Goal: Task Accomplishment & Management: Complete application form

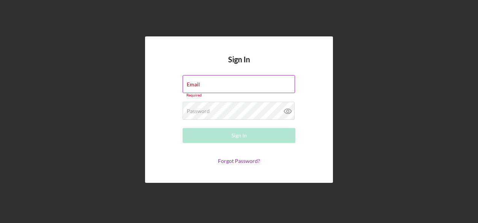
click at [199, 82] on label "Email" at bounding box center [193, 85] width 13 height 6
click at [199, 82] on input "Email" at bounding box center [239, 84] width 112 height 18
click at [199, 87] on input "Email" at bounding box center [239, 84] width 112 height 18
type input "[PERSON_NAME][EMAIL_ADDRESS][PERSON_NAME][DOMAIN_NAME]"
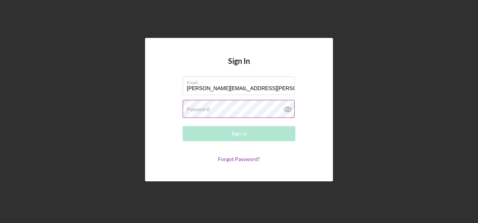
click at [204, 109] on label "Password" at bounding box center [198, 109] width 23 height 6
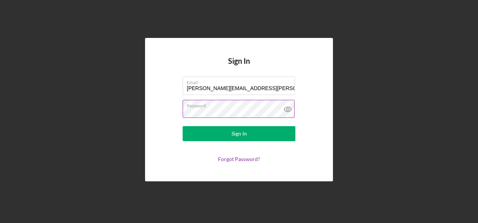
click at [183, 126] on button "Sign In" at bounding box center [239, 133] width 113 height 15
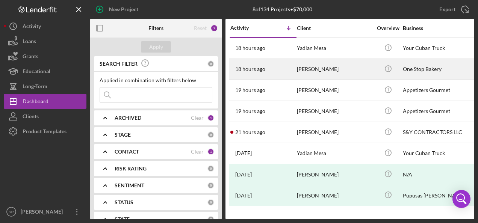
click at [289, 70] on div "18 hours ago [PERSON_NAME]" at bounding box center [264, 69] width 66 height 20
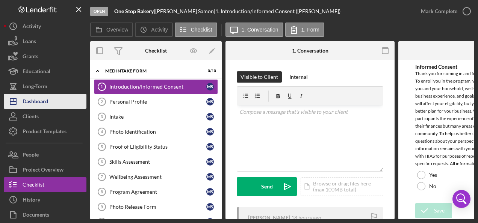
click at [41, 104] on div "Dashboard" at bounding box center [36, 102] width 26 height 17
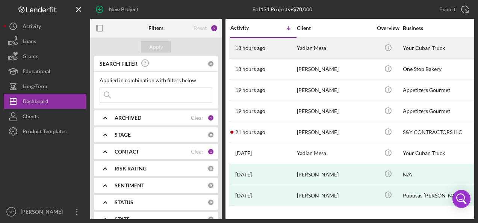
click at [253, 46] on time "18 hours ago" at bounding box center [250, 48] width 30 height 6
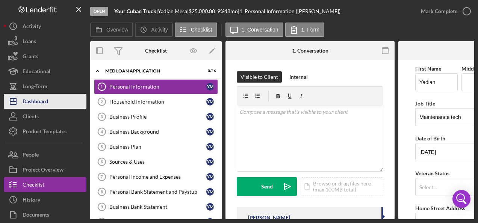
click at [46, 99] on div "Dashboard" at bounding box center [36, 102] width 26 height 17
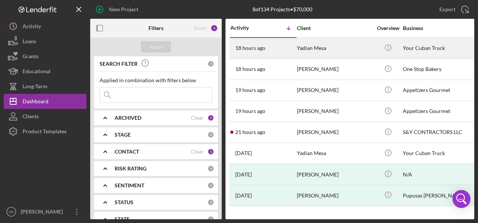
click at [260, 48] on time "18 hours ago" at bounding box center [250, 48] width 30 height 6
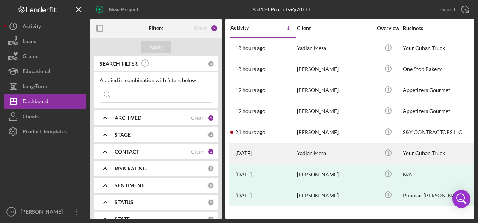
click at [298, 150] on div "Yadian Mesa" at bounding box center [334, 154] width 75 height 20
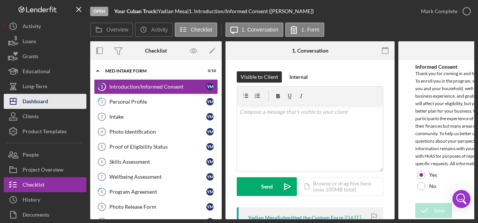
click at [38, 98] on div "Dashboard" at bounding box center [36, 102] width 26 height 17
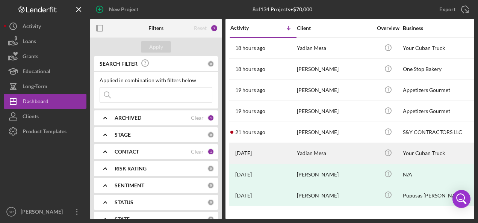
click at [276, 152] on div "[DATE] Yadian Mesa" at bounding box center [264, 154] width 66 height 20
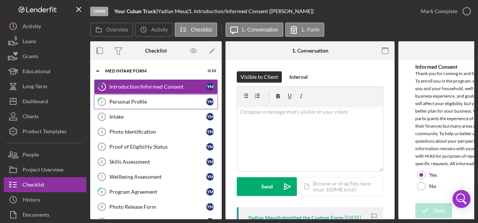
click at [138, 103] on div "Personal Profile" at bounding box center [157, 102] width 97 height 6
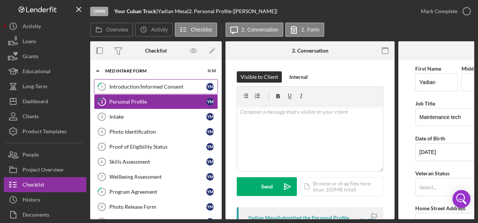
click at [122, 87] on div "Introduction/Informed Consent" at bounding box center [157, 87] width 97 height 6
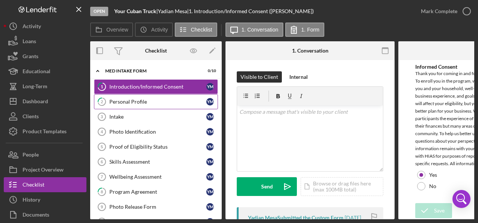
click at [117, 102] on div "Personal Profile" at bounding box center [157, 102] width 97 height 6
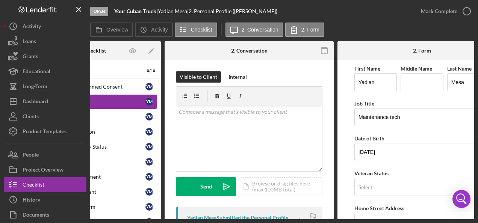
scroll to position [0, 93]
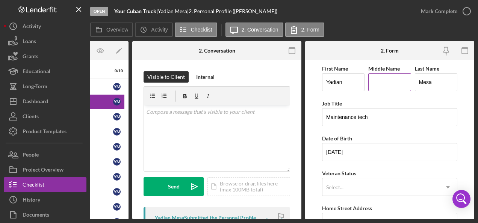
click at [379, 82] on input "Middle Name" at bounding box center [390, 82] width 42 height 18
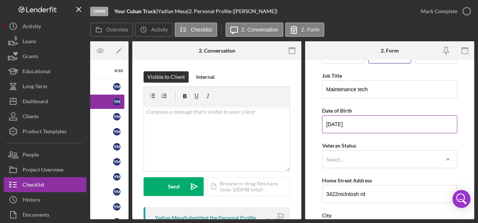
scroll to position [38, 0]
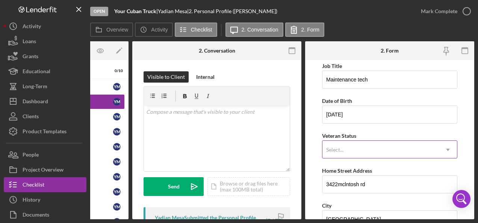
type input "G."
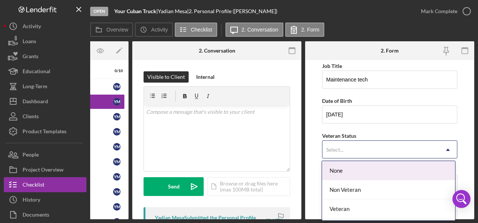
click at [362, 150] on div "Select..." at bounding box center [381, 149] width 117 height 17
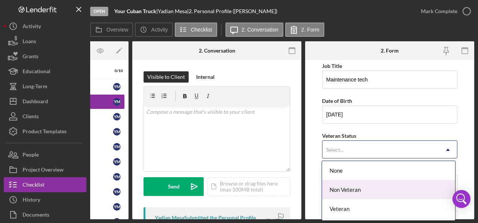
click at [350, 185] on div "Non Veteran" at bounding box center [388, 190] width 133 height 19
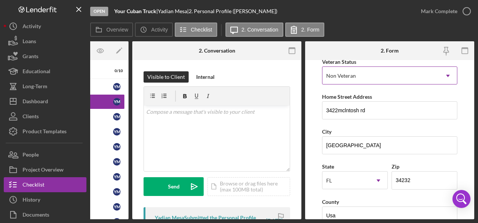
scroll to position [113, 0]
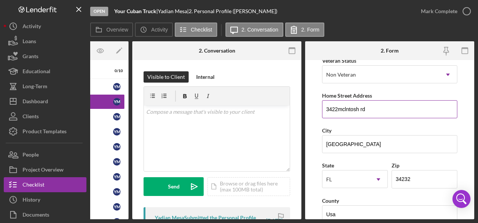
drag, startPoint x: 338, startPoint y: 108, endPoint x: 356, endPoint y: 117, distance: 19.9
click at [338, 108] on input "3422mclntosh rd" at bounding box center [389, 109] width 135 height 18
drag, startPoint x: 342, startPoint y: 109, endPoint x: 355, endPoint y: 110, distance: 12.8
type input "[STREET_ADDRESS][PERSON_NAME]"
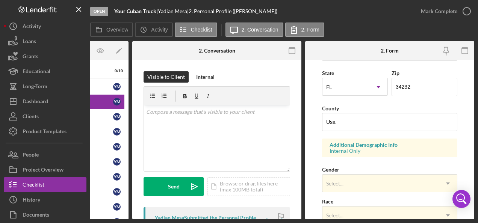
scroll to position [226, 0]
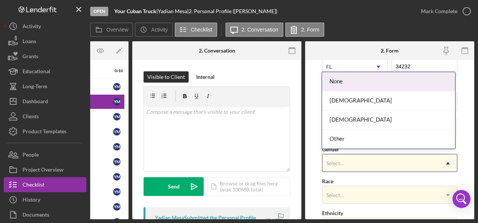
click at [362, 156] on div "Select..." at bounding box center [381, 163] width 117 height 17
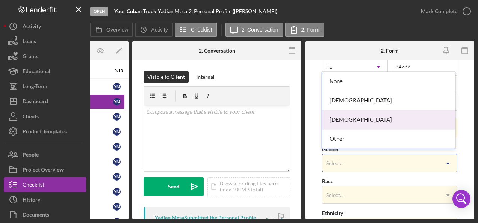
click at [345, 122] on div "[DEMOGRAPHIC_DATA]" at bounding box center [388, 120] width 133 height 19
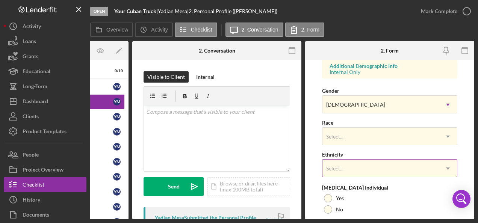
scroll to position [301, 0]
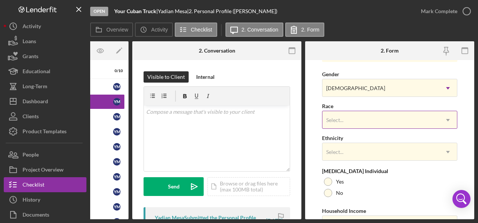
click at [352, 114] on div "Select..." at bounding box center [381, 120] width 117 height 17
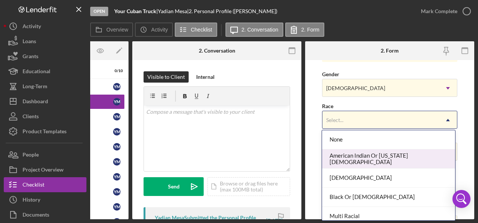
scroll to position [62, 0]
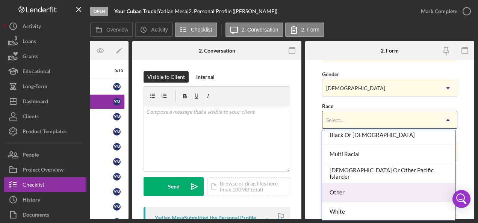
click at [346, 192] on div "Other" at bounding box center [388, 193] width 133 height 19
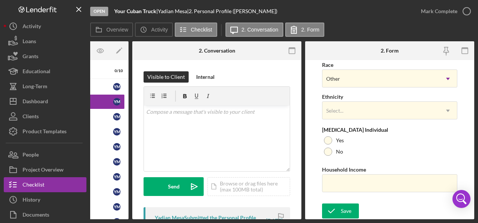
scroll to position [343, 0]
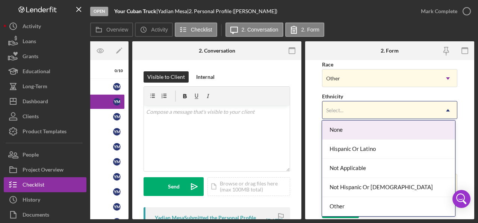
click at [349, 102] on div "Select..." at bounding box center [381, 110] width 117 height 17
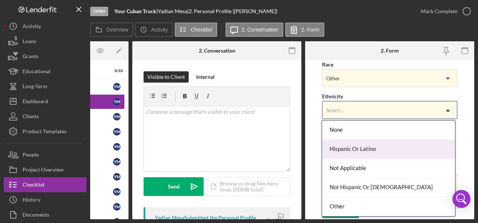
click at [337, 152] on div "Hispanic Or Latino" at bounding box center [388, 149] width 133 height 19
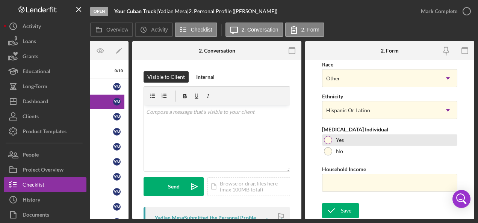
click at [326, 140] on div at bounding box center [328, 140] width 8 height 8
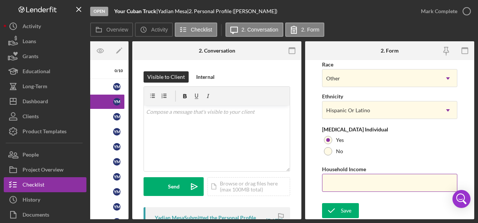
click at [348, 175] on input "Household Income" at bounding box center [389, 183] width 135 height 18
type input "$60,000"
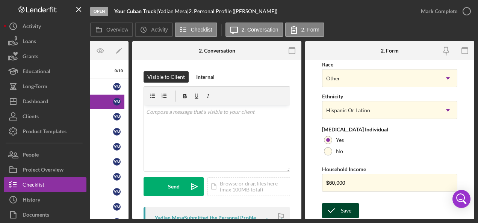
click at [351, 207] on button "Save" at bounding box center [340, 210] width 37 height 15
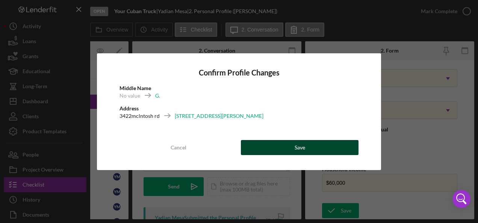
click at [302, 150] on div "Save" at bounding box center [300, 147] width 11 height 15
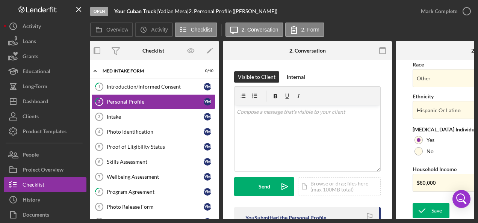
scroll to position [0, 0]
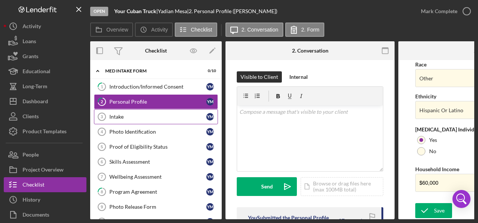
click at [114, 116] on div "Intake" at bounding box center [157, 117] width 97 height 6
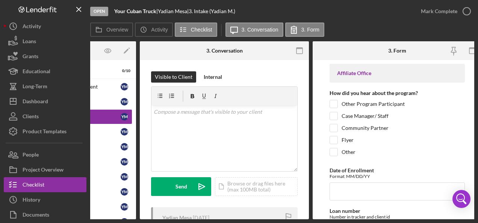
scroll to position [0, 93]
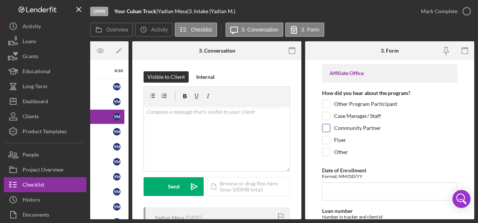
click at [325, 126] on input "Community Partner" at bounding box center [327, 128] width 8 height 8
checkbox input "true"
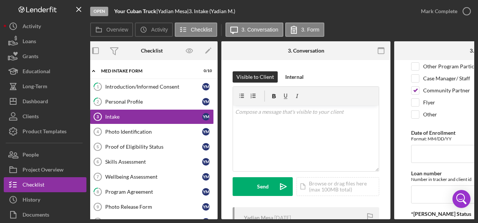
scroll to position [0, 0]
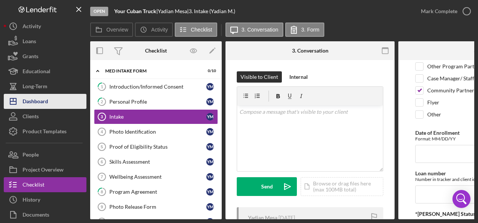
click at [44, 98] on div "Dashboard" at bounding box center [36, 102] width 26 height 17
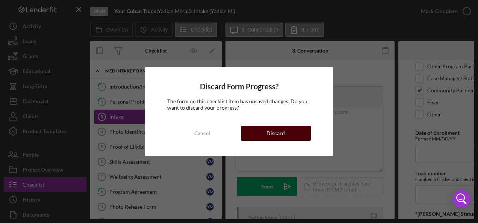
click at [278, 130] on div "Discard" at bounding box center [276, 133] width 18 height 15
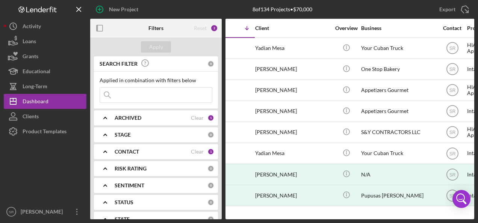
scroll to position [0, 9]
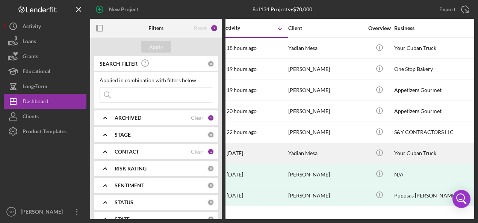
click at [237, 152] on time "[DATE]" at bounding box center [235, 153] width 17 height 6
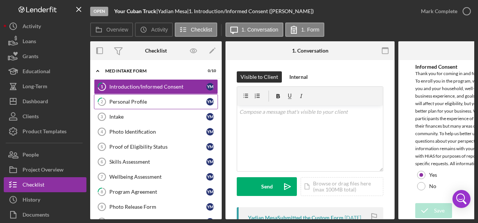
click at [145, 100] on div "Personal Profile" at bounding box center [157, 102] width 97 height 6
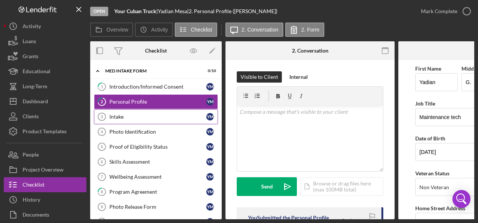
click at [129, 111] on link "Intake 3 Intake Y M" at bounding box center [156, 116] width 124 height 15
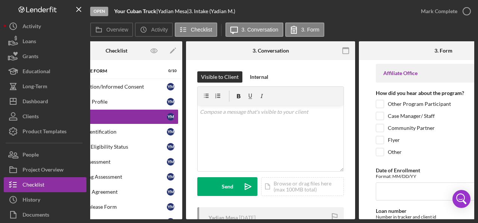
scroll to position [0, 93]
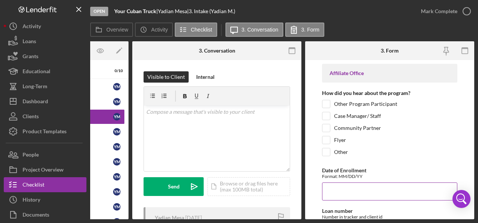
click at [354, 188] on input "Date of Enrollment" at bounding box center [389, 192] width 135 height 18
type input "[DATE]"
click at [326, 127] on input "Community Partner" at bounding box center [327, 128] width 8 height 8
checkbox input "true"
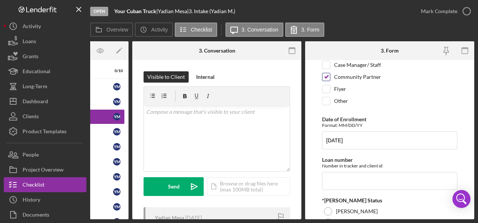
scroll to position [75, 0]
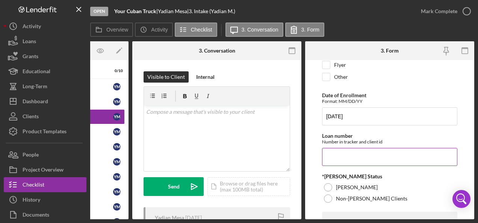
click at [341, 155] on input "Loan number" at bounding box center [389, 157] width 135 height 18
paste input "EAFFL2504"
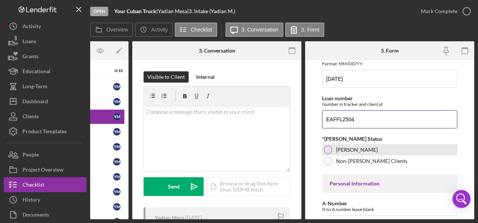
type input "EAFFL2504"
click at [325, 147] on div at bounding box center [328, 150] width 8 height 8
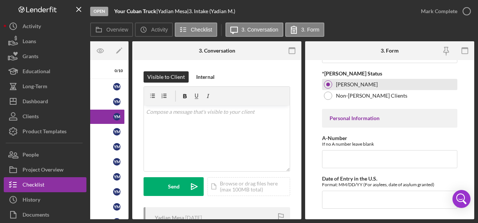
scroll to position [188, 0]
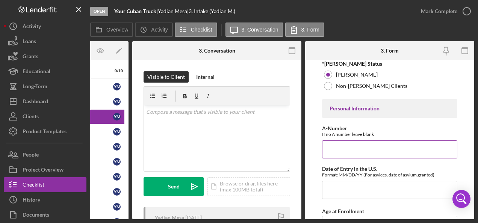
click at [335, 149] on input "A-Number" at bounding box center [389, 150] width 135 height 18
paste input "220,512,405"
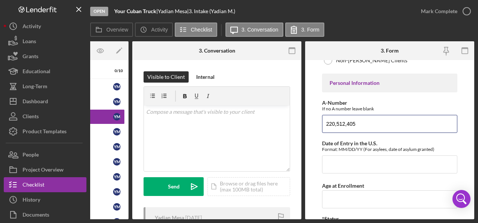
scroll to position [226, 0]
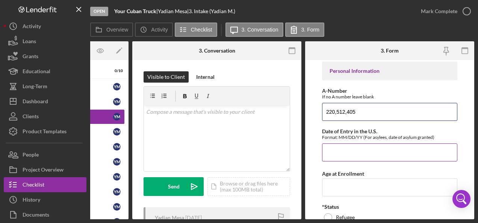
type input "220,512,405"
click at [347, 144] on input "Date of Entry in the U.S." at bounding box center [389, 153] width 135 height 18
paste input "[DATE]"
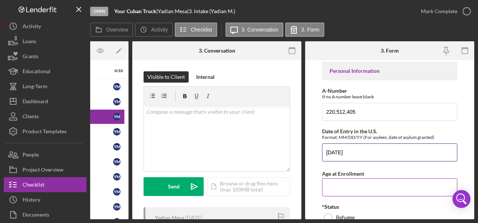
type input "[DATE]"
click at [338, 184] on input "Age at Enrollment" at bounding box center [389, 188] width 135 height 18
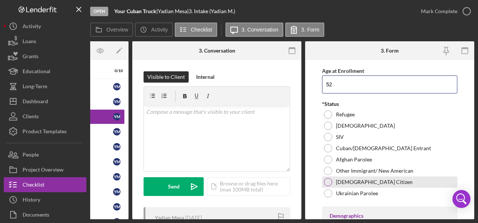
scroll to position [338, 0]
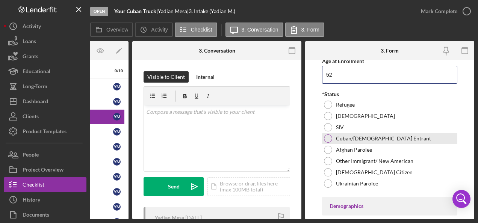
type input "52"
click at [326, 135] on div at bounding box center [328, 139] width 8 height 8
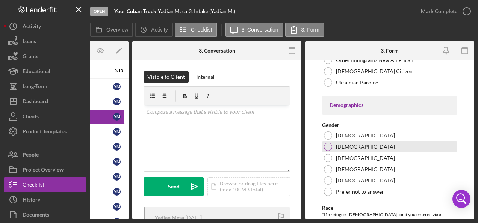
scroll to position [451, 0]
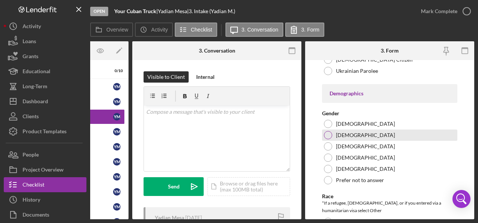
click at [328, 132] on div at bounding box center [328, 135] width 8 height 8
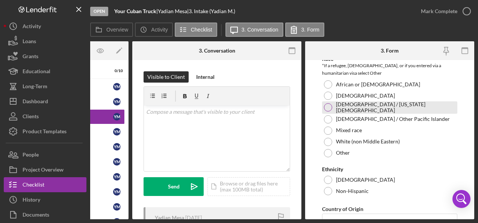
scroll to position [602, 0]
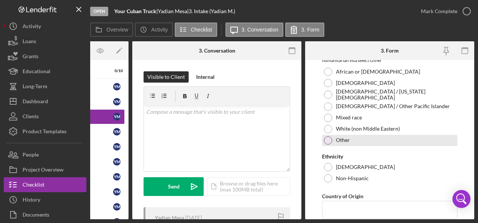
click at [328, 139] on div at bounding box center [328, 141] width 8 height 8
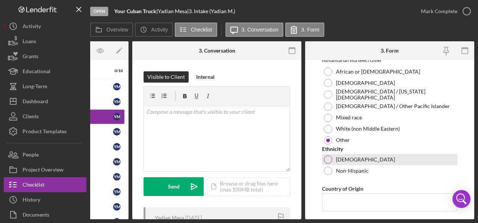
click at [325, 156] on div at bounding box center [328, 160] width 8 height 8
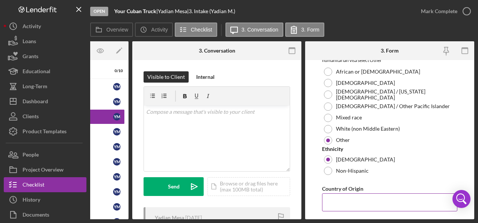
click at [347, 196] on input "Country of Origin" at bounding box center [389, 203] width 135 height 18
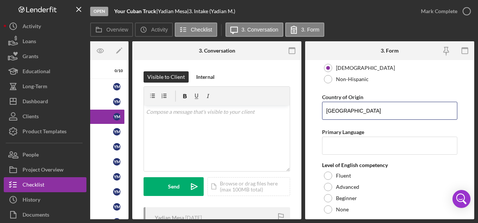
scroll to position [677, 0]
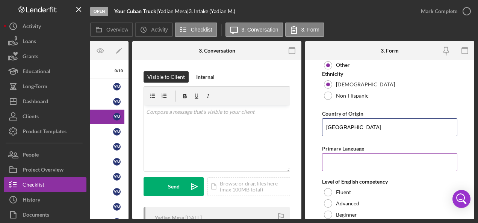
type input "[GEOGRAPHIC_DATA]"
click at [375, 157] on input "Primary Language" at bounding box center [389, 162] width 135 height 18
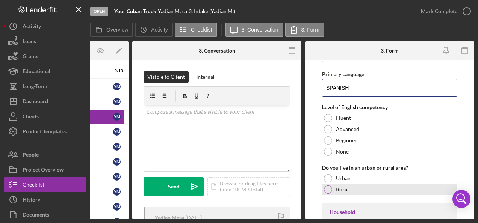
scroll to position [752, 0]
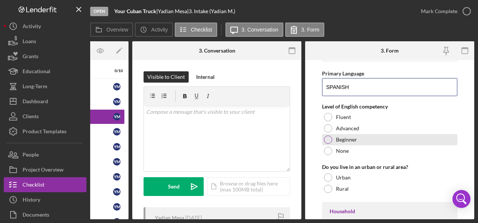
type input "SPANISH"
click at [328, 136] on div at bounding box center [328, 140] width 8 height 8
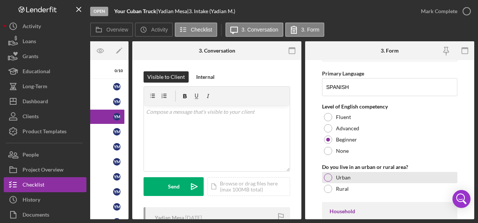
click at [326, 174] on div at bounding box center [328, 178] width 8 height 8
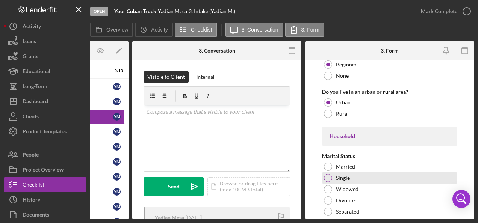
scroll to position [865, 0]
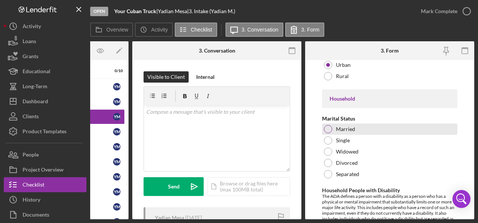
click at [335, 124] on div "Married" at bounding box center [389, 129] width 135 height 11
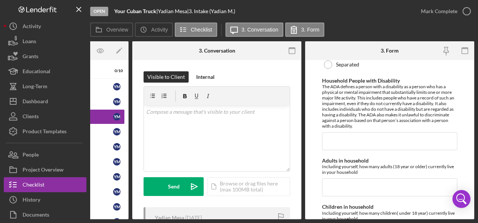
scroll to position [978, 0]
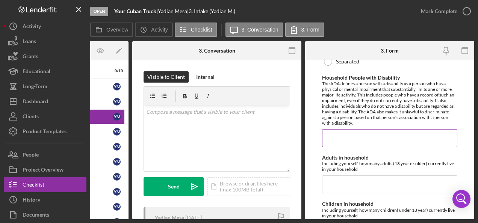
click at [349, 133] on input "Household People with Disability" at bounding box center [389, 138] width 135 height 18
type input "0"
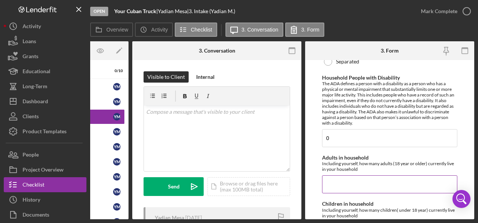
click at [350, 178] on input "Adults in household" at bounding box center [389, 185] width 135 height 18
type input "3"
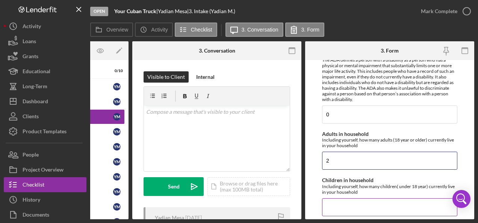
scroll to position [1091, 0]
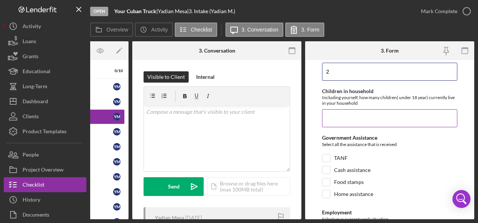
type input "2"
click at [341, 111] on input "Children in household" at bounding box center [389, 118] width 135 height 18
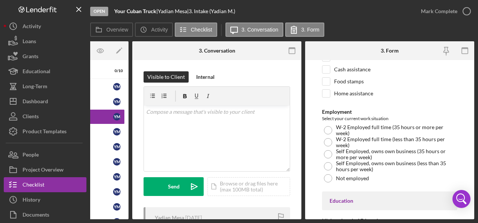
scroll to position [1203, 0]
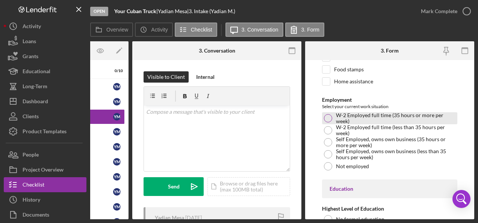
type input "0"
click at [326, 114] on div at bounding box center [328, 118] width 8 height 8
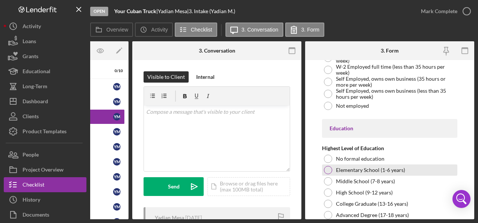
scroll to position [1316, 0]
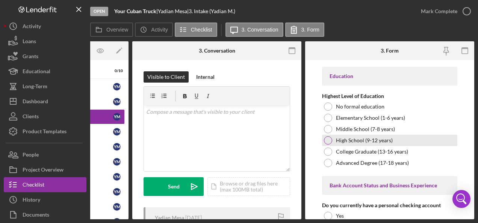
click at [329, 137] on div at bounding box center [328, 141] width 8 height 8
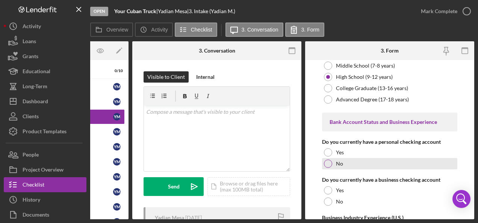
scroll to position [1391, 0]
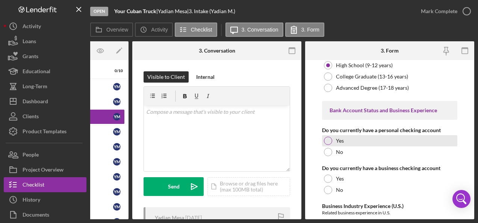
click at [328, 137] on div at bounding box center [328, 141] width 8 height 8
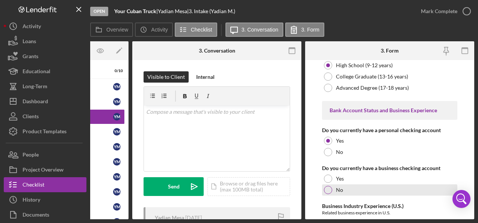
click at [329, 186] on div at bounding box center [328, 190] width 8 height 8
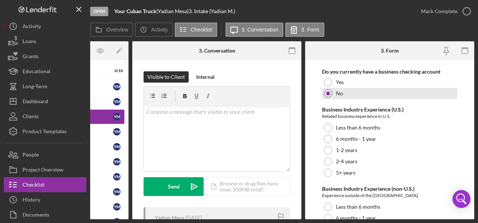
scroll to position [1504, 0]
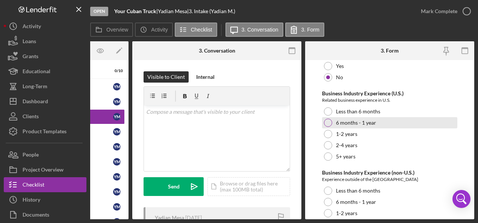
click at [330, 119] on div at bounding box center [328, 123] width 8 height 8
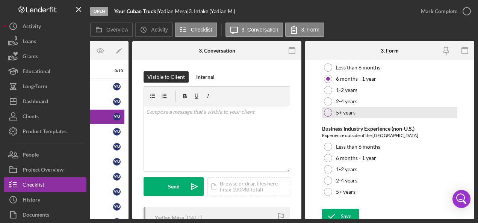
scroll to position [1550, 0]
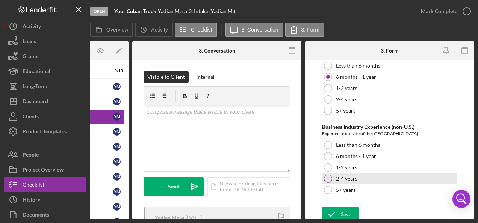
click at [328, 175] on div at bounding box center [328, 179] width 8 height 8
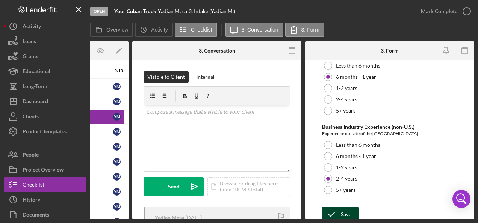
drag, startPoint x: 339, startPoint y: 208, endPoint x: 335, endPoint y: 206, distance: 4.1
click at [339, 207] on icon "submit" at bounding box center [331, 214] width 19 height 19
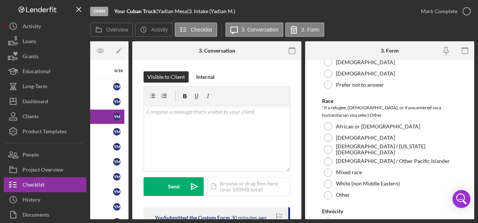
scroll to position [564, 0]
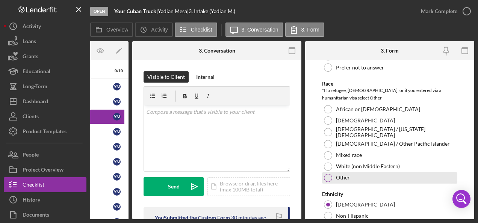
click at [329, 174] on div at bounding box center [328, 178] width 8 height 8
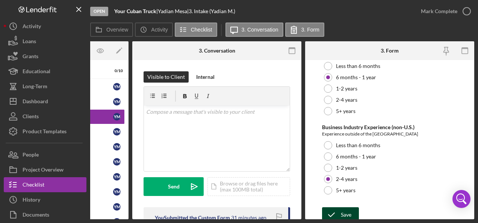
scroll to position [1550, 0]
click at [333, 206] on icon "submit" at bounding box center [331, 214] width 19 height 19
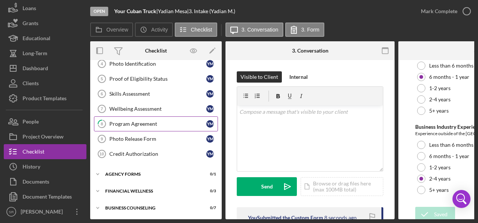
scroll to position [0, 0]
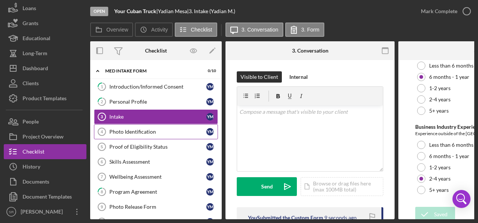
click at [138, 134] on div "Photo Identification" at bounding box center [157, 132] width 97 height 6
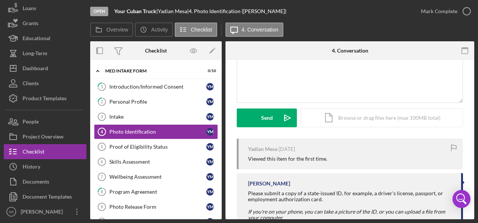
scroll to position [106, 0]
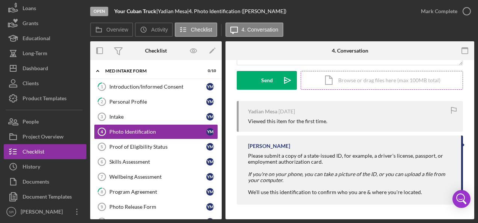
click at [349, 78] on div "Icon/Document Browse or drag files here (max 100MB total) Tap to choose files o…" at bounding box center [382, 80] width 162 height 19
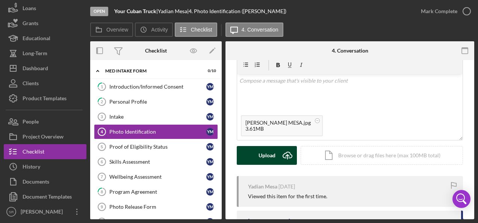
click at [266, 153] on div "Upload" at bounding box center [267, 155] width 17 height 19
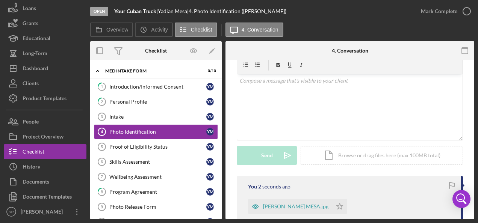
scroll to position [69, 0]
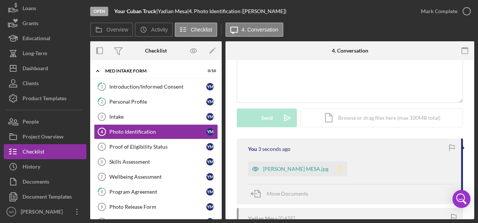
click at [337, 168] on polygon "button" at bounding box center [340, 169] width 6 height 6
click at [295, 170] on div "[PERSON_NAME] MESA.jpg" at bounding box center [295, 169] width 65 height 6
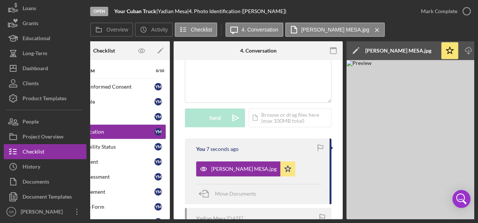
scroll to position [0, 37]
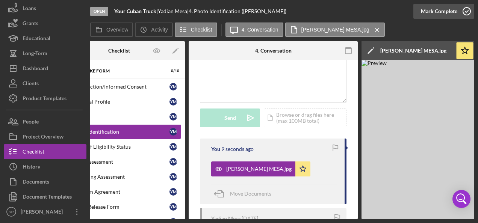
click at [466, 9] on icon "button" at bounding box center [467, 11] width 19 height 19
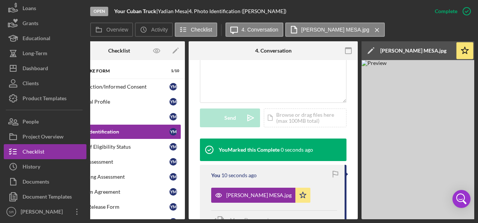
scroll to position [0, 0]
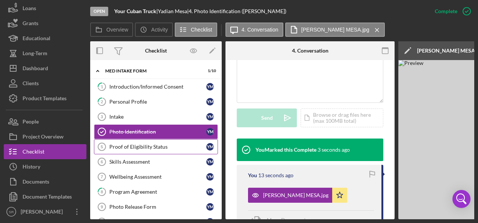
click at [144, 150] on link "Proof of Eligibility Status 5 Proof of Eligibility Status Y M" at bounding box center [156, 147] width 124 height 15
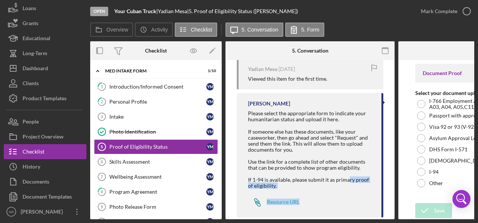
scroll to position [164, 0]
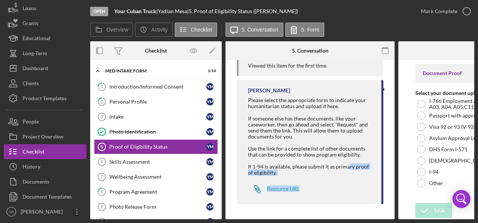
drag, startPoint x: 347, startPoint y: 217, endPoint x: 366, endPoint y: 214, distance: 18.2
click at [366, 214] on div "Visible to Client Internal Request Docs v Color teal Color pink Remove color Ad…" at bounding box center [310, 59] width 169 height 322
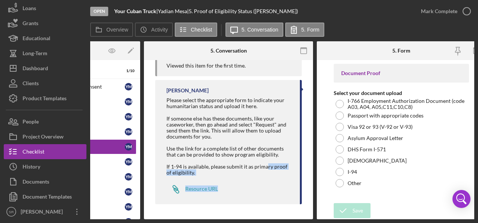
scroll to position [0, 93]
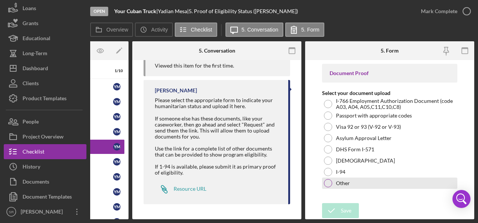
click at [330, 185] on div at bounding box center [328, 183] width 8 height 8
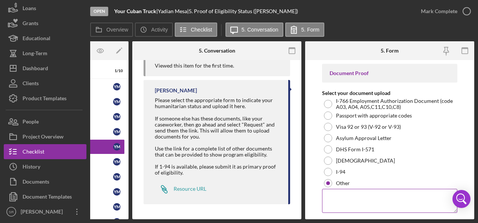
click at [339, 197] on textarea at bounding box center [389, 201] width 135 height 24
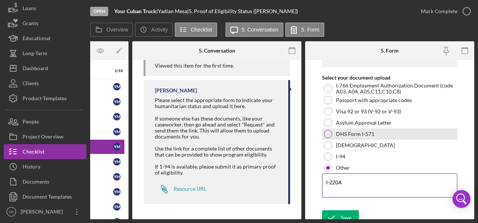
scroll to position [24, 0]
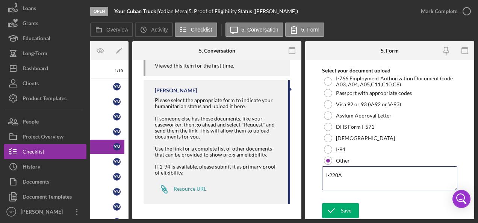
type textarea "I-220A"
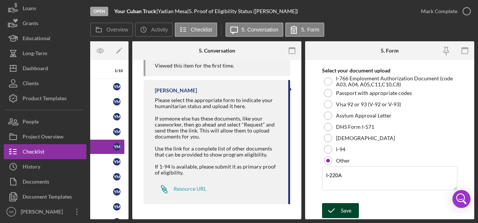
click at [341, 214] on div "Save" at bounding box center [346, 210] width 11 height 15
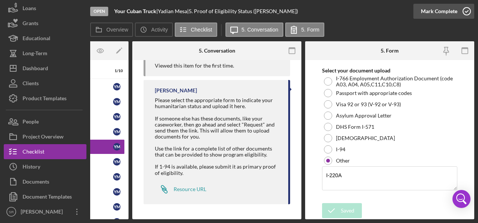
click at [468, 12] on icon "button" at bounding box center [467, 11] width 19 height 19
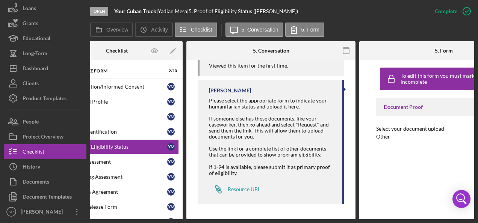
scroll to position [0, 0]
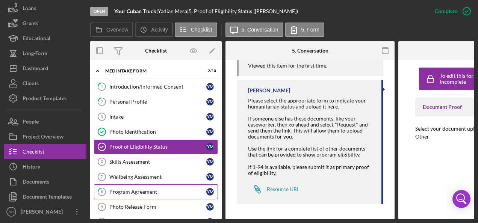
click at [142, 189] on div "Program Agreement" at bounding box center [157, 192] width 97 height 6
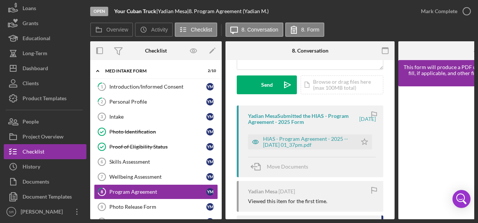
scroll to position [75, 0]
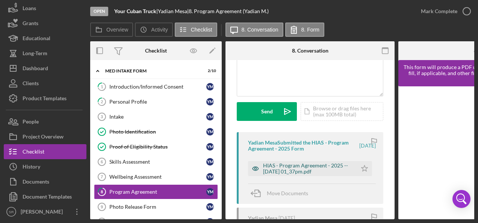
click at [315, 164] on div "HIAS - Program Agreement - 2025 -- [DATE] 01_37pm.pdf" at bounding box center [308, 169] width 90 height 12
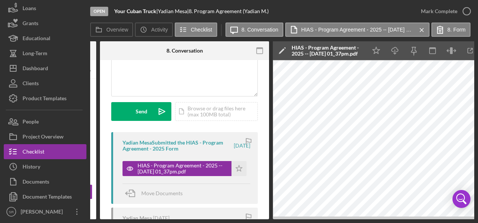
scroll to position [0, 126]
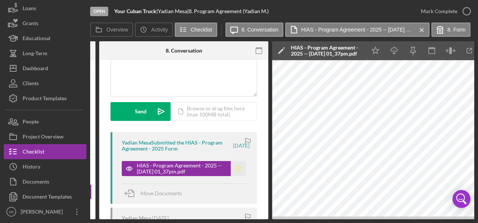
click at [234, 168] on icon "Icon/Star" at bounding box center [238, 168] width 15 height 15
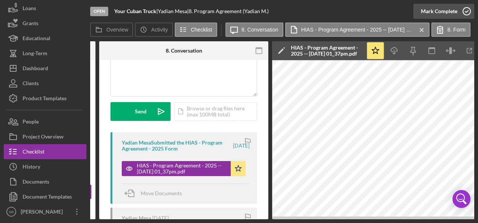
click at [466, 13] on icon "button" at bounding box center [467, 11] width 19 height 19
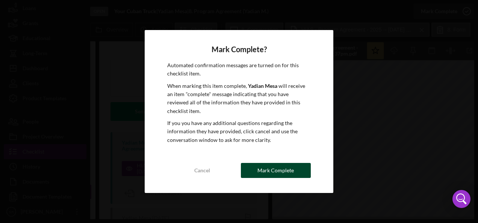
click at [276, 166] on div "Mark Complete" at bounding box center [276, 170] width 36 height 15
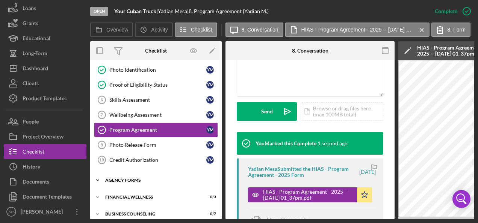
scroll to position [68, 0]
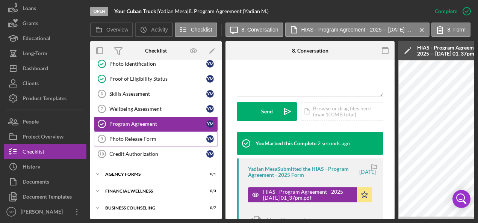
click at [151, 137] on div "Photo Release Form" at bounding box center [157, 139] width 97 height 6
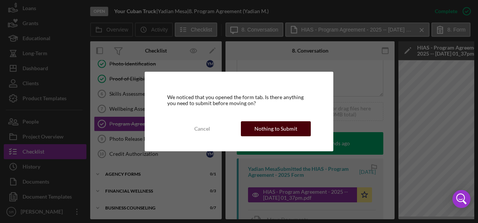
click at [273, 121] on div "We noticed that you opened the form tab. Is there anything you need to submit b…" at bounding box center [239, 112] width 189 height 80
drag, startPoint x: 267, startPoint y: 128, endPoint x: 258, endPoint y: 129, distance: 9.1
click at [267, 128] on div "Nothing to Submit" at bounding box center [276, 128] width 43 height 15
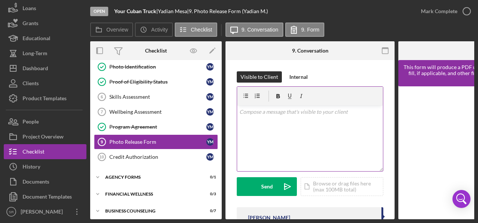
scroll to position [68, 0]
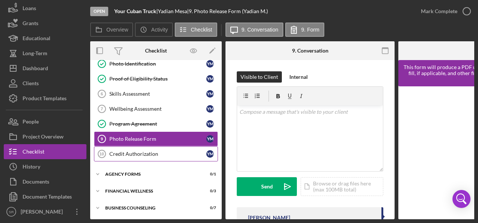
click at [136, 152] on div "Credit Authorization" at bounding box center [157, 154] width 97 height 6
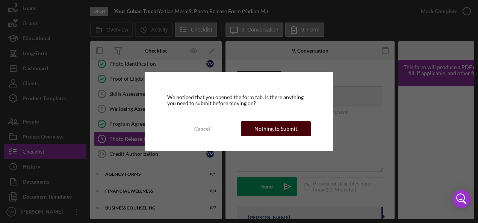
click at [261, 127] on div "Nothing to Submit" at bounding box center [276, 128] width 43 height 15
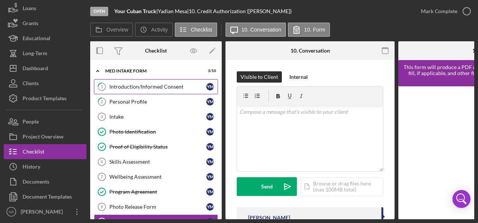
click at [136, 87] on div "Introduction/Informed Consent" at bounding box center [157, 87] width 97 height 6
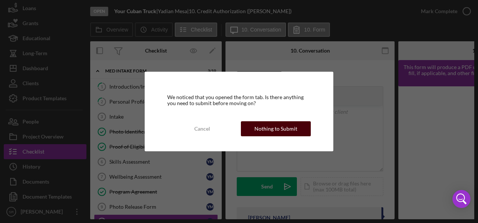
click at [280, 130] on div "Nothing to Submit" at bounding box center [276, 128] width 43 height 15
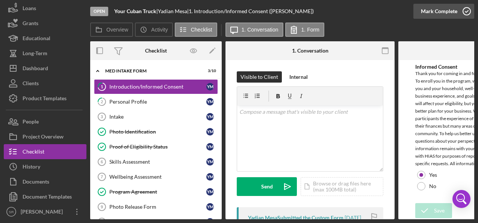
click at [466, 8] on icon "button" at bounding box center [467, 11] width 19 height 19
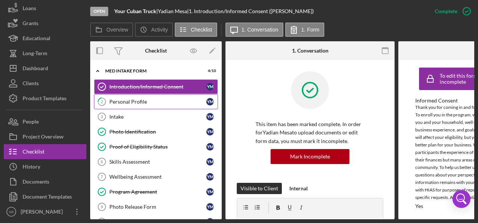
click at [135, 102] on div "Personal Profile" at bounding box center [157, 102] width 97 height 6
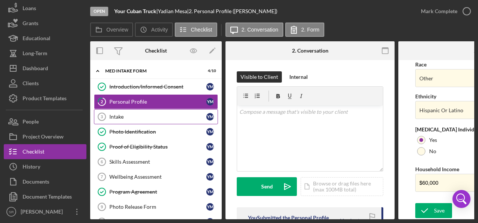
click at [147, 115] on div "Intake" at bounding box center [157, 117] width 97 height 6
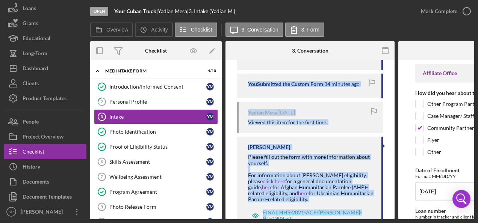
scroll to position [191, 0]
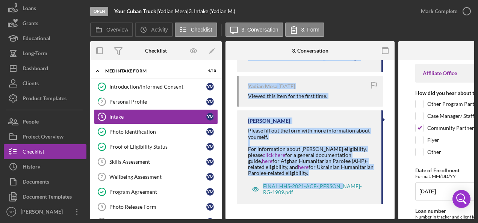
drag, startPoint x: 299, startPoint y: 217, endPoint x: 338, endPoint y: 222, distance: 39.4
click at [338, 222] on div "Open Your Cuban Truck | Yadian Mesa | 3. Intake (Yadian M.) Mark Complete Overv…" at bounding box center [239, 111] width 478 height 223
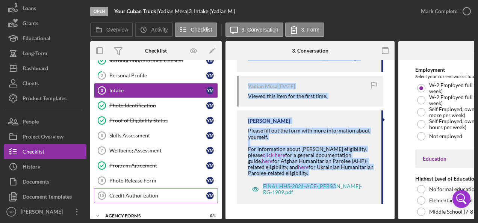
scroll to position [68, 0]
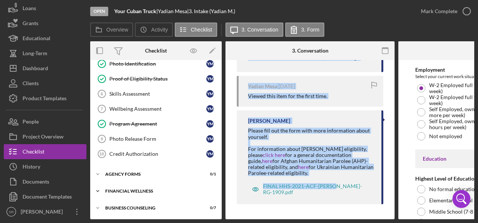
click at [137, 185] on div "Icon/Expander Financial Wellness 0 / 3" at bounding box center [156, 191] width 132 height 15
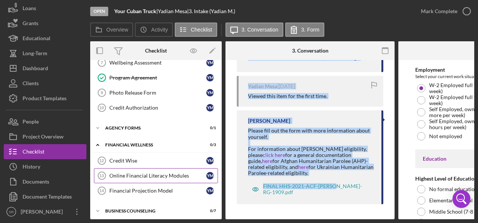
scroll to position [117, 0]
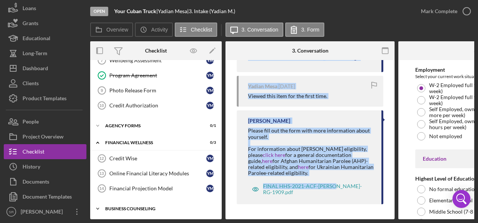
click at [129, 207] on div "Business Counseling" at bounding box center [158, 209] width 107 height 5
click at [97, 138] on icon "Icon/Expander" at bounding box center [97, 142] width 15 height 15
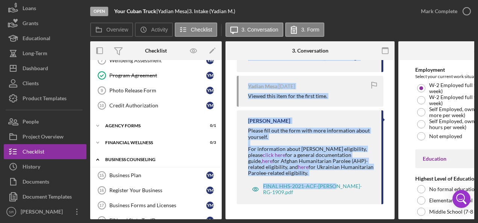
click at [102, 156] on icon "Icon/Expander" at bounding box center [97, 159] width 15 height 15
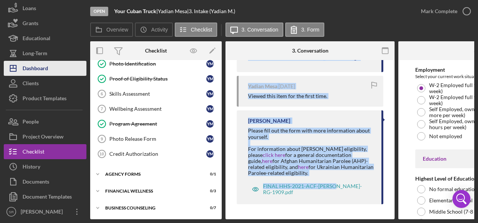
click at [42, 66] on div "Dashboard" at bounding box center [36, 69] width 26 height 17
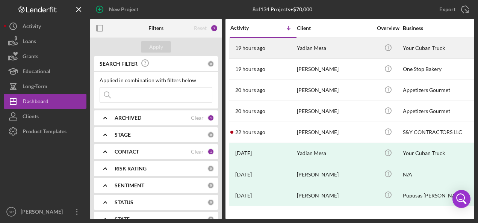
click at [290, 47] on div "19 hours ago Yadian Mesa" at bounding box center [264, 48] width 66 height 20
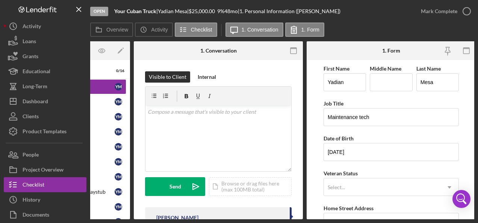
scroll to position [0, 93]
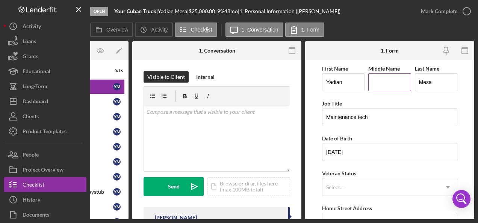
click at [388, 84] on input "Middle Name" at bounding box center [390, 82] width 42 height 18
type input "G"
click at [311, 95] on form "First Name [PERSON_NAME] Middle Name G Last Name Mesa Job Title Maintenance tec…" at bounding box center [389, 139] width 169 height 159
click at [360, 118] on input "Maintenance tech" at bounding box center [389, 117] width 135 height 18
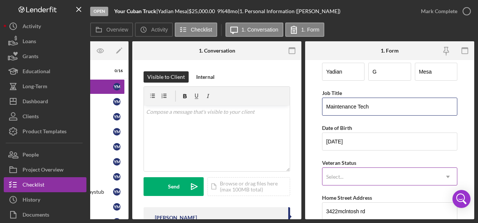
scroll to position [38, 0]
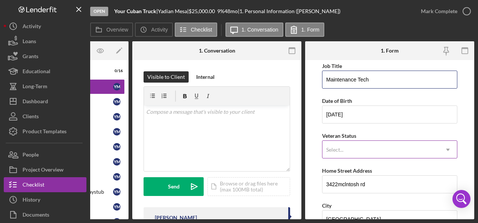
type input "Maintenance Tech"
click at [366, 147] on div "Select..." at bounding box center [381, 149] width 117 height 17
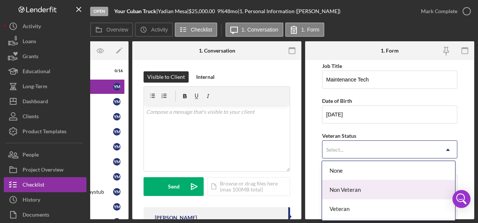
click at [352, 187] on div "Non Veteran" at bounding box center [388, 190] width 133 height 19
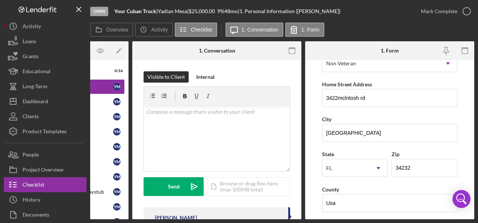
scroll to position [113, 0]
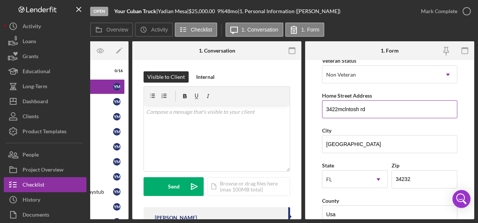
click at [337, 109] on input "3422mclntosh rd" at bounding box center [389, 109] width 135 height 18
drag, startPoint x: 363, startPoint y: 107, endPoint x: 370, endPoint y: 110, distance: 7.6
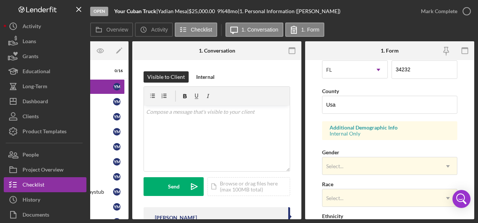
scroll to position [226, 0]
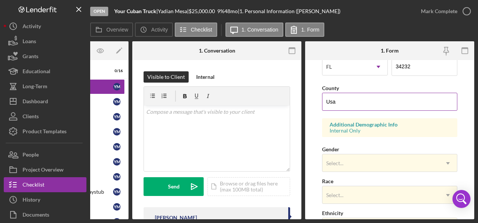
type input "[STREET_ADDRESS][PERSON_NAME]"
click at [357, 95] on input "Usa" at bounding box center [389, 102] width 135 height 18
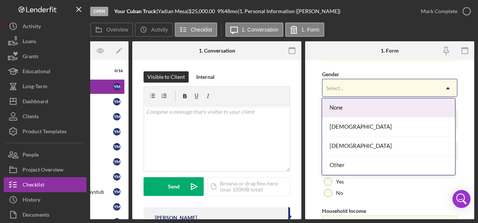
click at [350, 84] on div "Select..." at bounding box center [381, 88] width 117 height 17
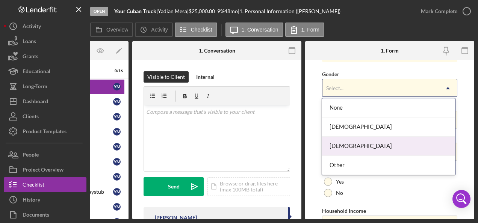
click at [343, 143] on div "[DEMOGRAPHIC_DATA]" at bounding box center [388, 146] width 133 height 19
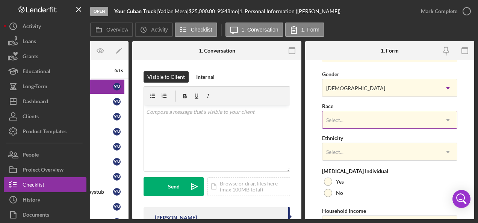
click at [354, 120] on div "Select..." at bounding box center [381, 120] width 117 height 17
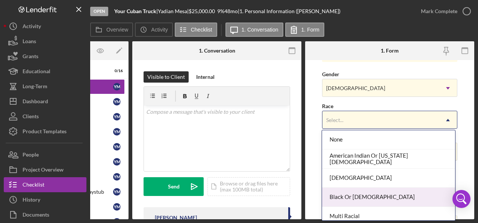
scroll to position [62, 0]
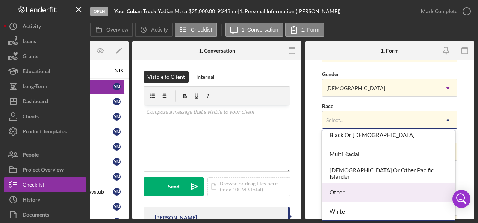
click at [345, 189] on div "Other" at bounding box center [388, 193] width 133 height 19
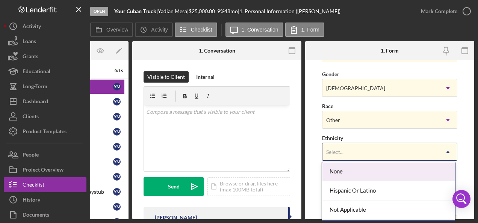
click at [348, 152] on div "Select..." at bounding box center [381, 152] width 117 height 17
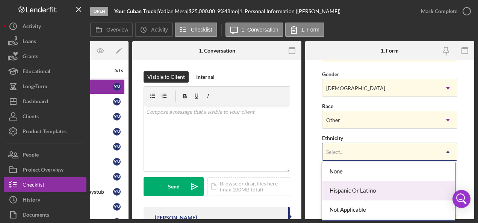
click at [350, 187] on div "Hispanic Or Latino" at bounding box center [388, 191] width 133 height 19
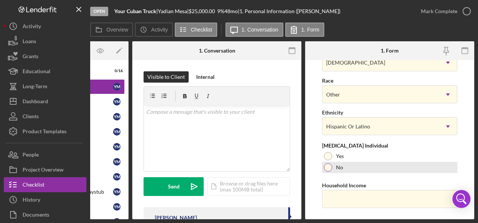
scroll to position [343, 0]
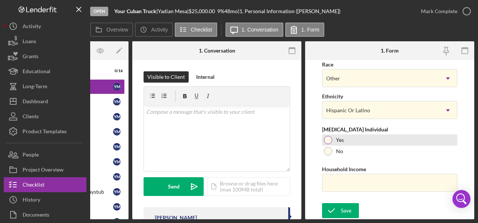
click at [329, 138] on div at bounding box center [328, 140] width 8 height 8
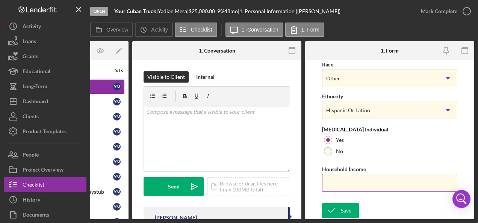
click at [347, 183] on input "Household Income" at bounding box center [389, 183] width 135 height 18
type input "$79,200"
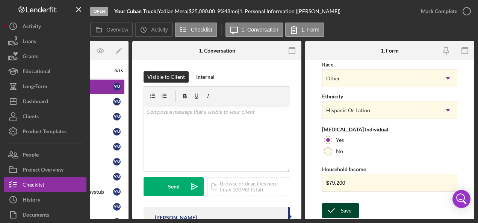
click at [344, 208] on div "Save" at bounding box center [346, 210] width 11 height 15
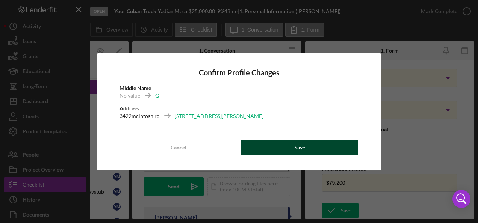
click at [310, 146] on button "Save" at bounding box center [300, 147] width 118 height 15
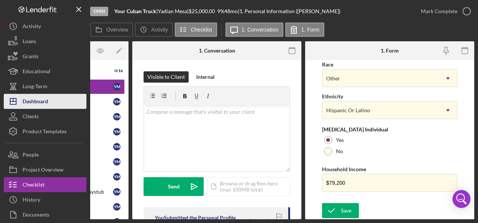
click at [45, 101] on div "Dashboard" at bounding box center [36, 102] width 26 height 17
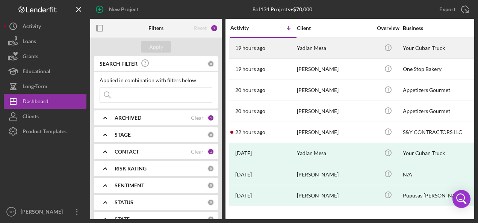
click at [273, 47] on div "19 hours ago Yadian Mesa" at bounding box center [264, 48] width 66 height 20
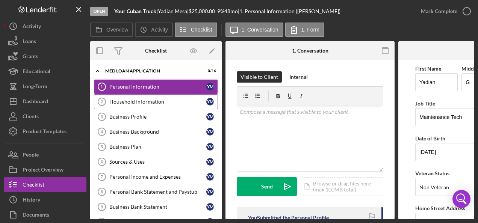
click at [144, 102] on div "Household Information" at bounding box center [157, 102] width 97 height 6
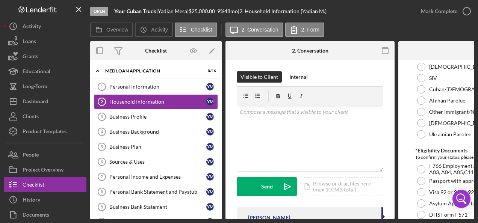
scroll to position [67, 0]
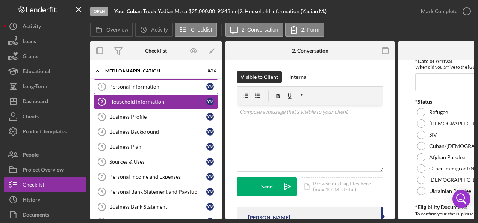
click at [145, 88] on div "Personal Information" at bounding box center [157, 87] width 97 height 6
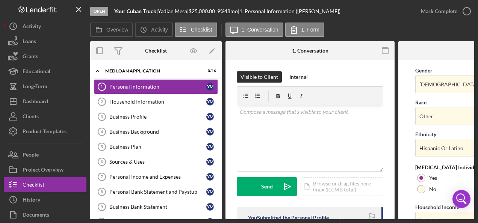
scroll to position [343, 0]
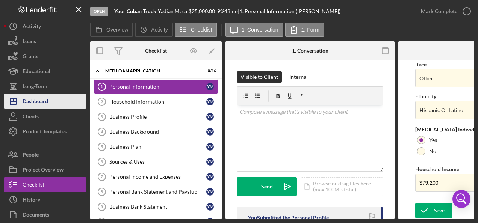
click at [34, 100] on div "Dashboard" at bounding box center [36, 102] width 26 height 17
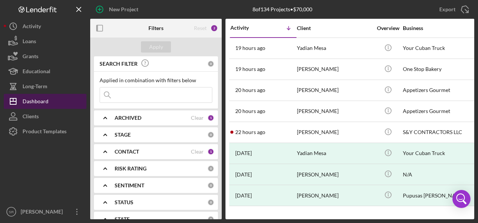
click at [53, 100] on button "Icon/Dashboard Dashboard" at bounding box center [45, 101] width 83 height 15
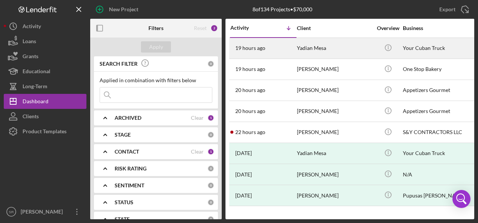
click at [307, 47] on div "Yadian Mesa" at bounding box center [334, 48] width 75 height 20
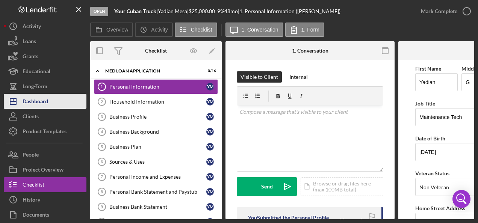
click at [42, 102] on div "Dashboard" at bounding box center [36, 102] width 26 height 17
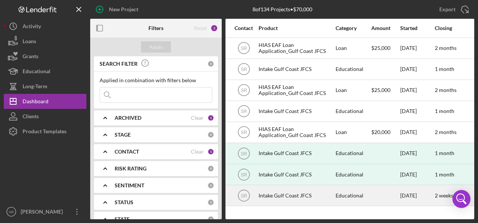
scroll to position [0, 238]
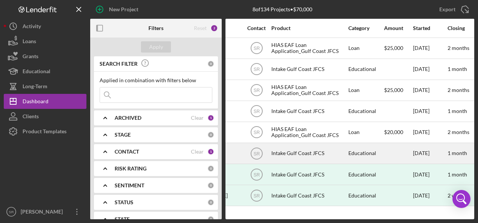
click at [291, 149] on div "Intake Gulf Coast JFCS" at bounding box center [309, 154] width 75 height 20
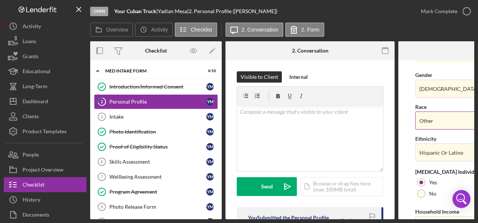
scroll to position [343, 0]
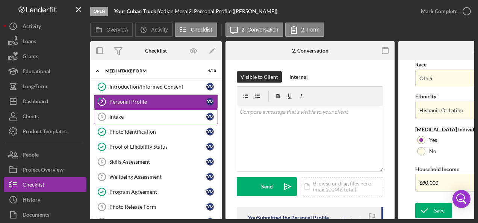
click at [123, 114] on div "Intake" at bounding box center [157, 117] width 97 height 6
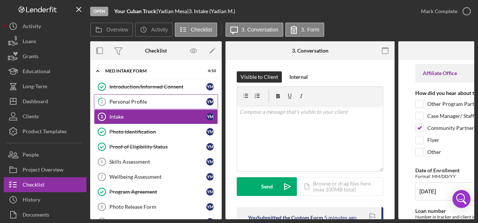
click at [129, 100] on div "Personal Profile" at bounding box center [157, 102] width 97 height 6
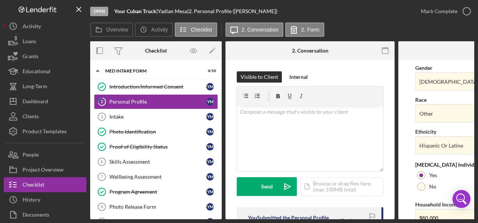
scroll to position [343, 0]
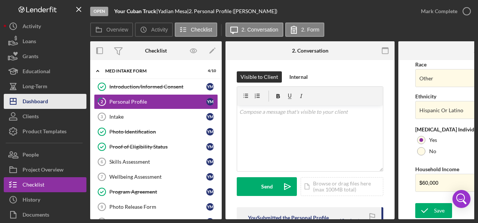
click at [45, 100] on div "Dashboard" at bounding box center [36, 102] width 26 height 17
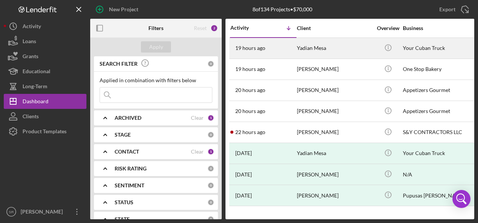
click at [308, 46] on div "Yadian Mesa" at bounding box center [334, 48] width 75 height 20
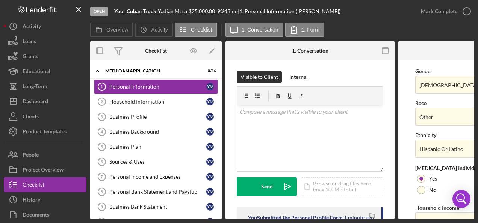
scroll to position [343, 0]
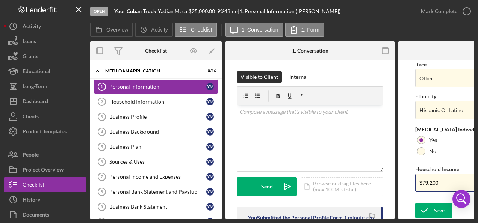
drag, startPoint x: 443, startPoint y: 180, endPoint x: 396, endPoint y: 182, distance: 47.4
click at [396, 182] on div "Overview Internal Workflow Stage Open Icon/Dropdown Arrow Archive (can unarchiv…" at bounding box center [282, 130] width 384 height 178
type input "$60,000"
click at [431, 211] on icon "submit" at bounding box center [425, 211] width 19 height 19
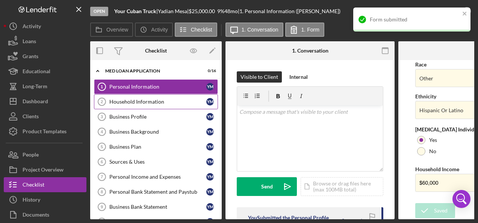
click at [143, 104] on div "Household Information" at bounding box center [157, 102] width 97 height 6
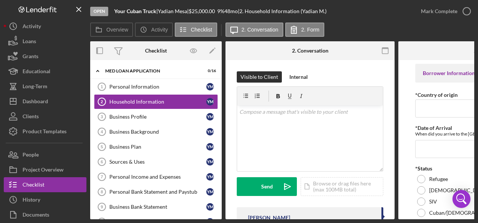
scroll to position [0, 93]
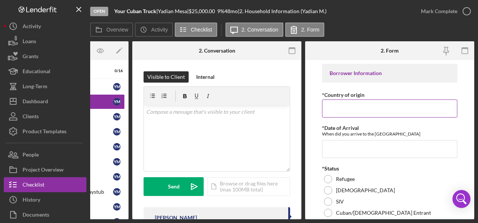
click at [369, 112] on input "*Country of origin" at bounding box center [389, 109] width 135 height 18
type input "[GEOGRAPHIC_DATA]"
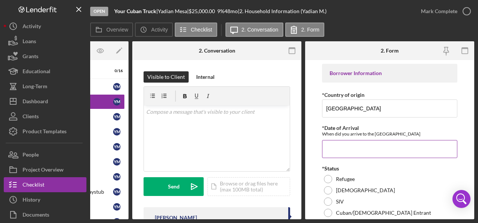
click at [330, 148] on input "*Date of Arrival" at bounding box center [389, 149] width 135 height 18
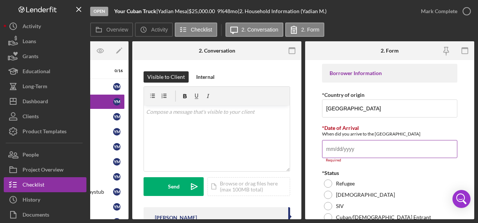
paste input "[DATE]"
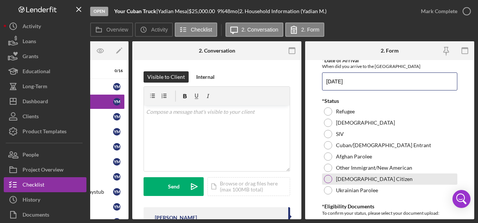
scroll to position [75, 0]
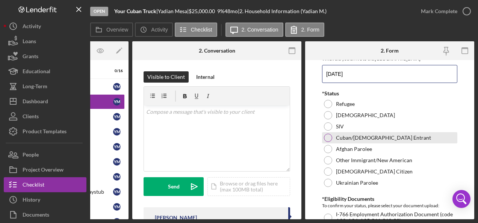
type input "[DATE]"
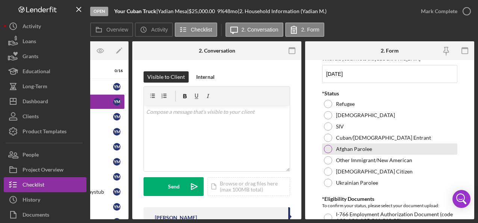
drag, startPoint x: 327, startPoint y: 138, endPoint x: 347, endPoint y: 152, distance: 24.2
click at [326, 138] on div at bounding box center [328, 138] width 8 height 8
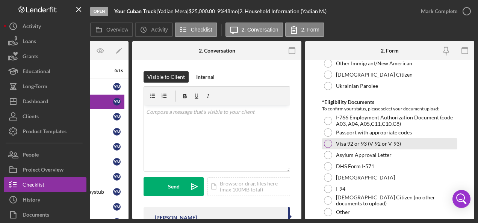
scroll to position [226, 0]
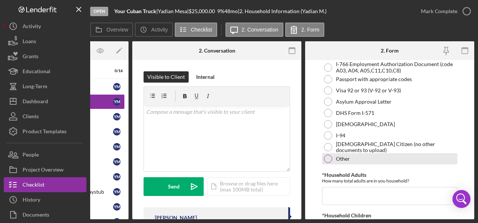
click at [327, 159] on div at bounding box center [328, 159] width 8 height 8
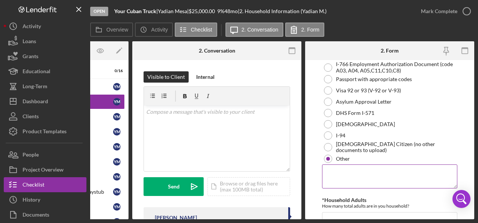
click at [331, 171] on textarea at bounding box center [389, 177] width 135 height 24
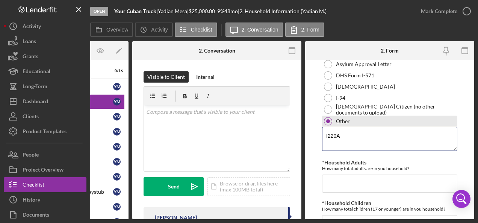
scroll to position [301, 0]
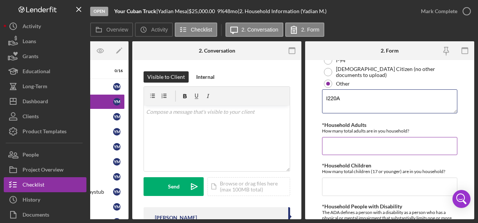
type textarea "I220A"
click at [347, 143] on input "*Household Adults" at bounding box center [389, 146] width 135 height 18
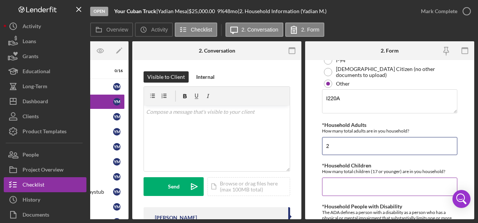
type input "2"
click at [341, 182] on input "*Household Children" at bounding box center [389, 187] width 135 height 18
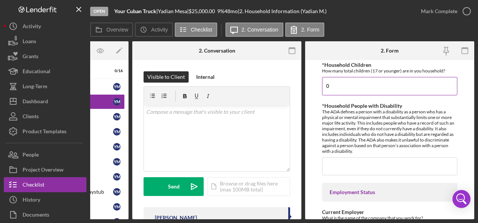
scroll to position [414, 0]
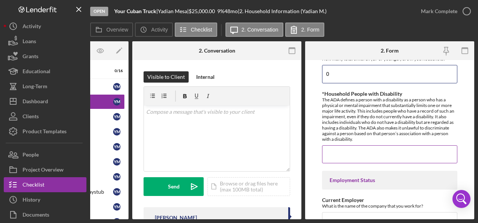
type input "0"
click at [342, 156] on input "*Household People with Disability" at bounding box center [389, 155] width 135 height 18
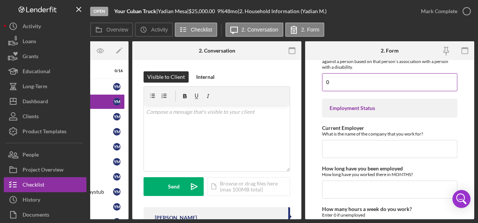
scroll to position [489, 0]
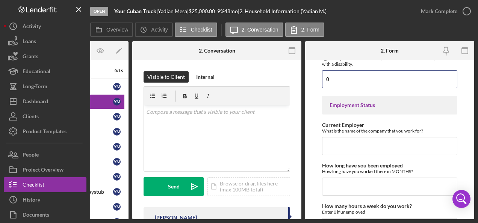
type input "0"
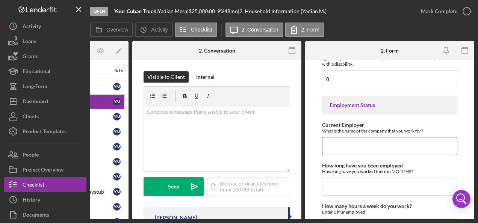
click at [356, 143] on input "Current Employer" at bounding box center [389, 146] width 135 height 18
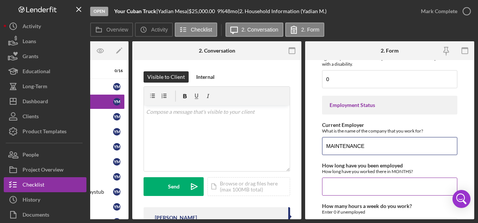
type input "MAINTENANCE"
click at [341, 184] on input "How long have you been employed" at bounding box center [389, 187] width 135 height 18
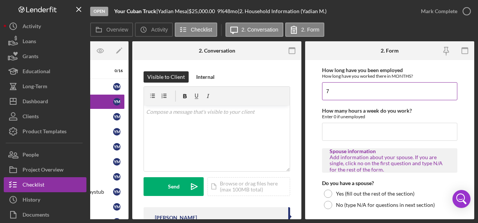
scroll to position [602, 0]
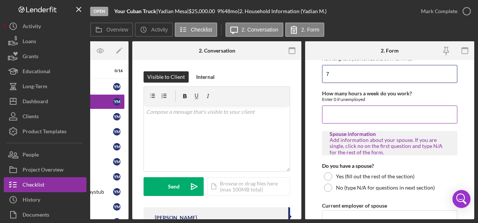
type input "7"
click at [352, 106] on input "How many hours a week do you work?" at bounding box center [389, 115] width 135 height 18
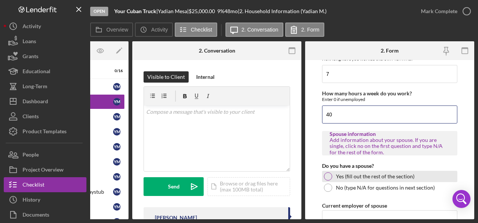
type input "40"
click at [329, 174] on div at bounding box center [328, 177] width 8 height 8
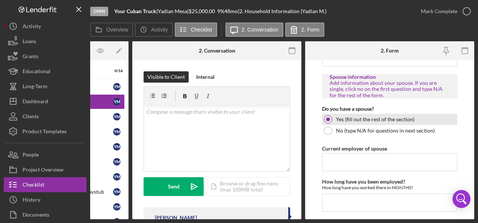
scroll to position [677, 0]
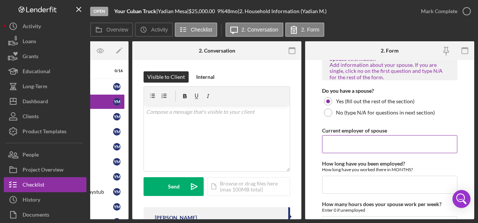
click at [350, 138] on input "Current employer of spouse" at bounding box center [389, 144] width 135 height 18
type input "BURGER KING"
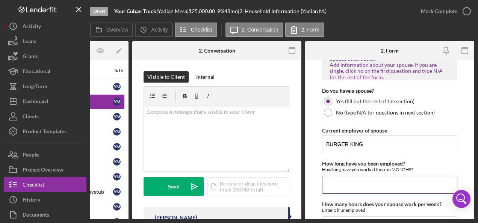
click at [332, 184] on input "How long have you been employed?" at bounding box center [389, 185] width 135 height 18
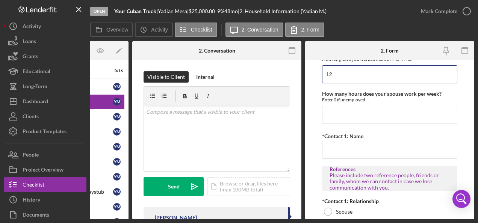
scroll to position [790, 0]
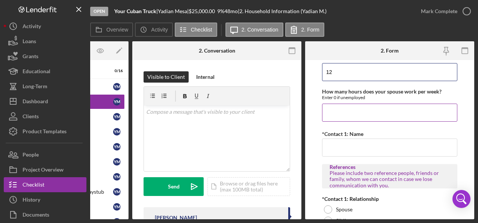
type input "12"
click at [341, 110] on input "How many hours does your spouse work per week?" at bounding box center [389, 113] width 135 height 18
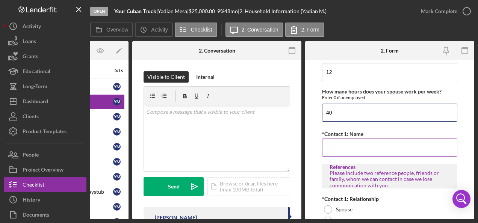
type input "40"
click at [346, 144] on input "*Contact 1: Name" at bounding box center [389, 148] width 135 height 18
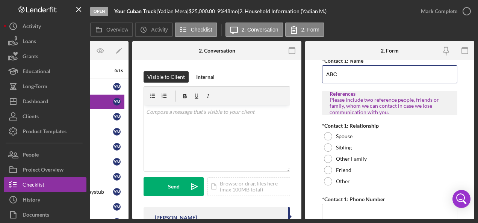
scroll to position [865, 0]
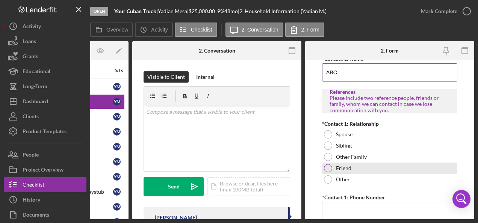
type input "ABC"
click at [328, 164] on div at bounding box center [328, 168] width 8 height 8
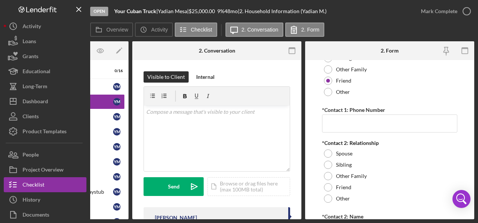
scroll to position [903, 0]
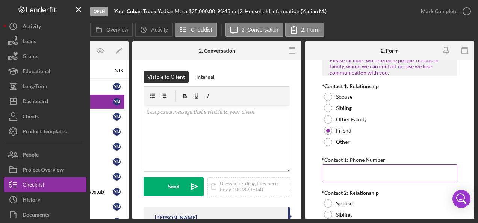
click at [337, 165] on input "*Contact 1: Phone Number" at bounding box center [389, 174] width 135 height 18
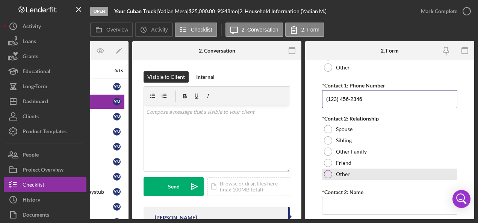
scroll to position [978, 0]
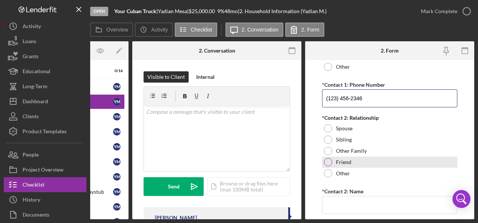
type input "(123) 456-2346"
click at [327, 158] on div at bounding box center [328, 162] width 8 height 8
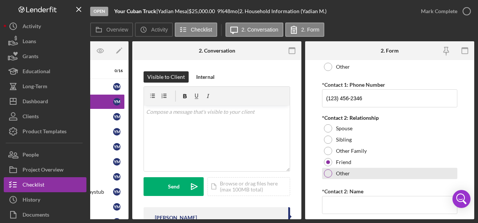
scroll to position [1015, 0]
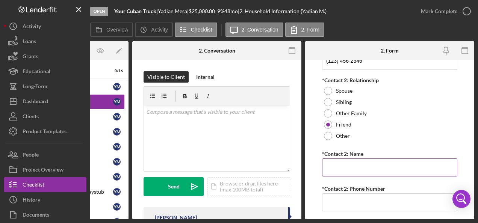
click at [341, 164] on input "*Contact 2: Name" at bounding box center [389, 168] width 135 height 18
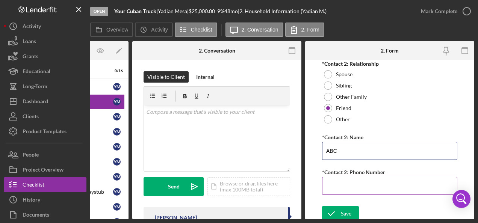
type input "ABC"
click at [361, 178] on input "*Contact 2: Phone Number" at bounding box center [389, 186] width 135 height 18
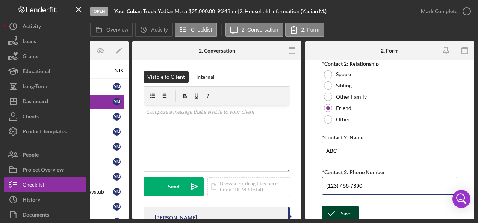
type input "(123) 456-7890"
click at [344, 208] on div "Save" at bounding box center [346, 213] width 11 height 15
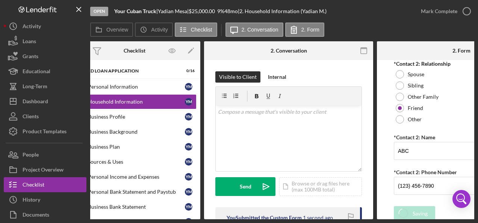
scroll to position [0, 0]
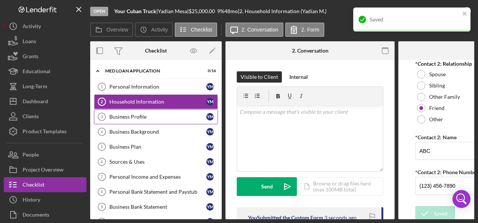
click at [137, 114] on div "Business Profile" at bounding box center [157, 117] width 97 height 6
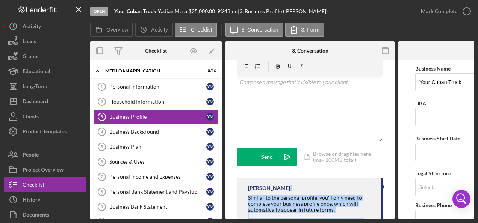
drag, startPoint x: 340, startPoint y: 217, endPoint x: 386, endPoint y: 216, distance: 45.9
click at [386, 216] on div "Visible to Client Internal v Color teal Color pink Remove color Add row above A…" at bounding box center [310, 198] width 169 height 336
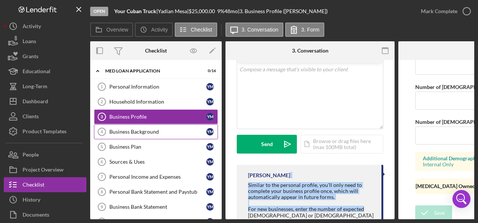
click at [146, 132] on div "Business Background" at bounding box center [157, 132] width 97 height 6
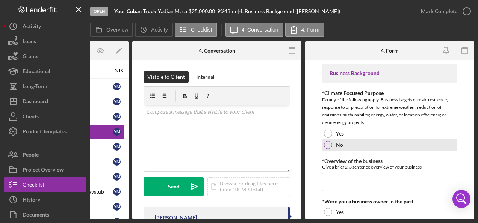
click at [329, 142] on div at bounding box center [328, 145] width 8 height 8
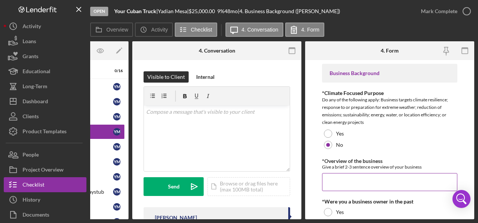
click at [334, 178] on input "*Overview of the business" at bounding box center [389, 182] width 135 height 18
paste input "CuBAN Food Truck brings the heart of [GEOGRAPHIC_DATA] to your neighborhood wit…"
click at [423, 181] on input "CuBAN Food Truck brings the heart of [GEOGRAPHIC_DATA] to your neighborhood wit…" at bounding box center [389, 182] width 135 height 18
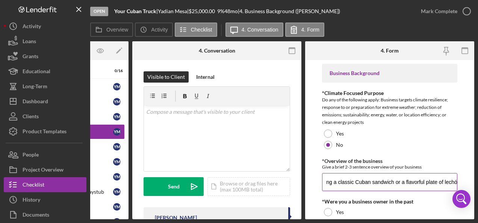
drag, startPoint x: 361, startPoint y: 183, endPoint x: 417, endPoint y: 183, distance: 56.4
click at [417, 183] on input "Cuban Food Truck brings the heart of [GEOGRAPHIC_DATA] to your neighborhood wit…" at bounding box center [389, 182] width 135 height 18
click at [411, 181] on input "Cuban Food Truck brings the heart of [GEOGRAPHIC_DATA] to your neighborhood wit…" at bounding box center [389, 182] width 135 height 18
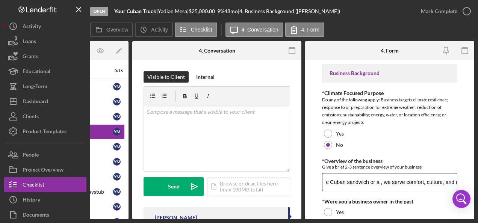
paste input "a savory Cuban Grilled Cheese, crispy plantain chips, and refreshing tropical d…"
click at [376, 182] on input "Cuban Food Truck brings the heart of [GEOGRAPHIC_DATA] to your neighborhood wit…" at bounding box center [389, 182] width 135 height 18
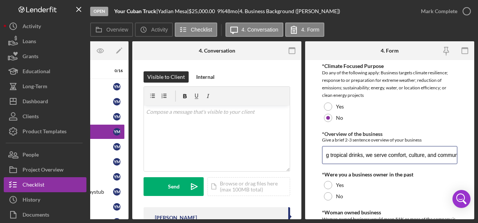
scroll to position [75, 0]
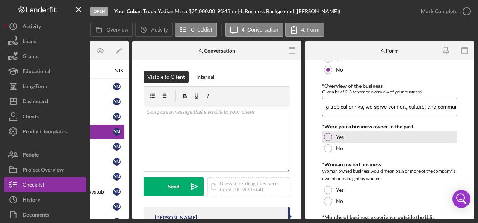
type input "Cuban Food Truck brings the heart of [GEOGRAPHIC_DATA] to your neighborhood wit…"
click at [326, 138] on div at bounding box center [328, 137] width 8 height 8
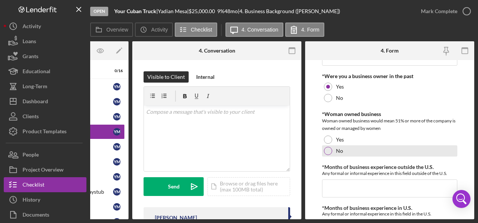
scroll to position [150, 0]
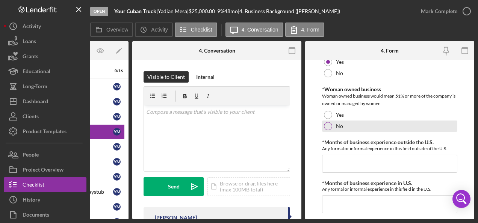
click at [327, 123] on div at bounding box center [328, 126] width 8 height 8
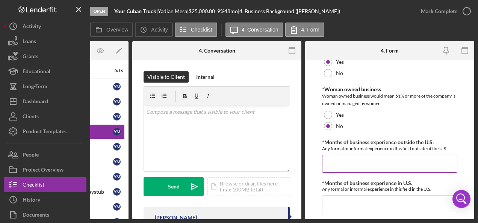
click at [354, 163] on input "*Months of business experience outside the U.S." at bounding box center [389, 164] width 135 height 18
type input "48"
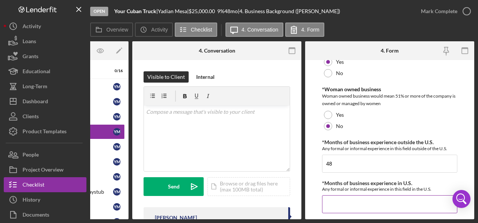
click at [341, 202] on input "*Months of business experience in U.S." at bounding box center [389, 205] width 135 height 18
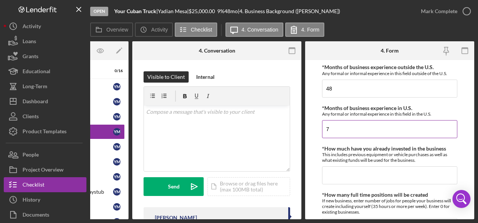
scroll to position [263, 0]
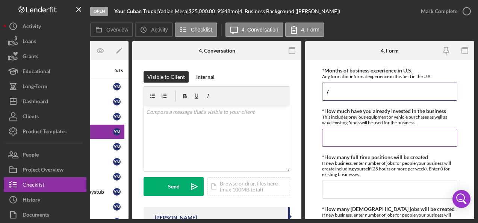
type input "7"
click at [352, 137] on input "*How much have you already invested in the business" at bounding box center [389, 138] width 135 height 18
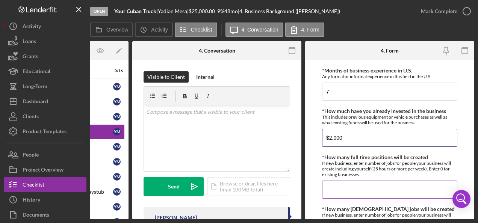
type input "$2,000"
click at [352, 189] on input "*How many full time positions will be created" at bounding box center [389, 190] width 135 height 18
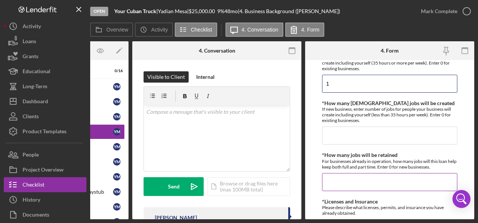
scroll to position [376, 0]
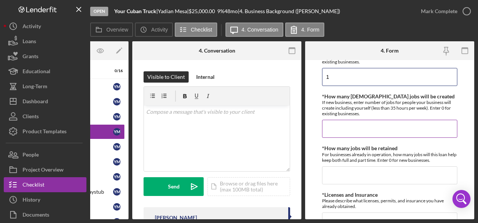
type input "1"
click at [337, 129] on input "*How many [DEMOGRAPHIC_DATA] jobs will be created" at bounding box center [389, 129] width 135 height 18
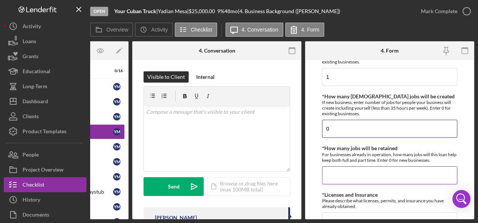
type input "0"
click at [350, 174] on input "*How many jobs will be retained" at bounding box center [389, 176] width 135 height 18
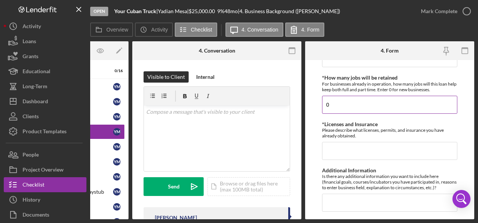
scroll to position [451, 0]
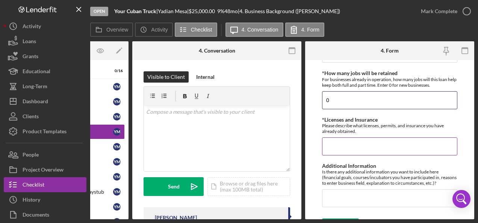
type input "0"
click at [352, 146] on input "*Licenses and Insurance" at bounding box center [389, 147] width 135 height 18
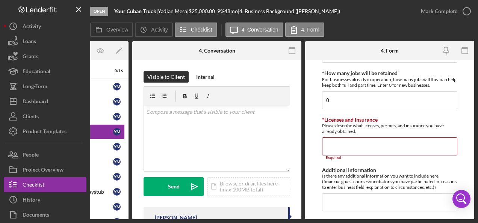
paste input "0. Loremips Dolorsitamet & Consectet – Adipisci elit seddoeiu tempor (i.u., LAB…"
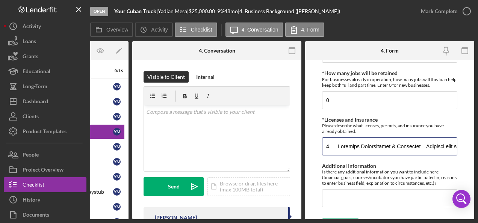
scroll to position [0, 5178]
drag, startPoint x: 422, startPoint y: 144, endPoint x: 468, endPoint y: 144, distance: 46.6
click at [468, 144] on form "Business Background *Climate Focused Purpose Do any of the following apply: Bus…" at bounding box center [389, 139] width 169 height 159
type input "0. Loremips Dolorsitamet & Consectet – Adipisci elit seddoeiu tempor (i.u., LAB…"
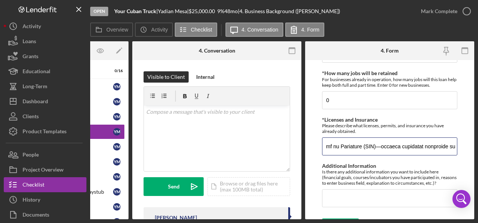
drag, startPoint x: 327, startPoint y: 146, endPoint x: 479, endPoint y: 143, distance: 152.7
click at [478, 143] on html "Open Your Cuban Truck | Yadian Mesa | $25,000.00 9 % 48 mo | 4. Business Backgr…" at bounding box center [239, 111] width 478 height 223
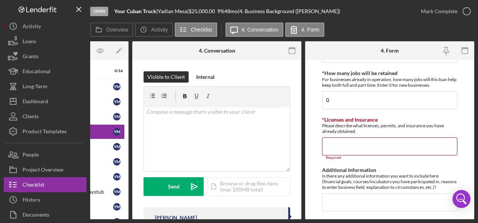
paste input "State Business License – DBPR Food Service Establishment Permit Food Permit fro…"
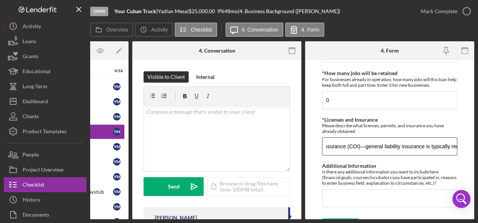
scroll to position [0, 898]
type input "State Business License – DBPR Food Service Establishment Permit Food Permit fro…"
drag, startPoint x: 326, startPoint y: 145, endPoint x: 479, endPoint y: 162, distance: 154.0
click at [478, 162] on html "Open Your Cuban Truck | Yadian Mesa | $25,000.00 9 % 48 mo | 4. Business Backgr…" at bounding box center [239, 111] width 478 height 223
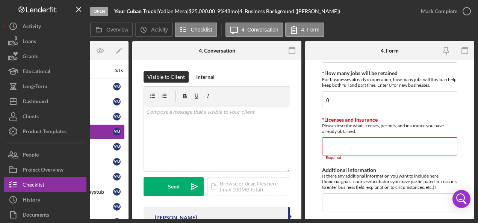
scroll to position [0, 0]
paste input "• State Business License – DBPR Food Service Establishment Permit • Food Permit…"
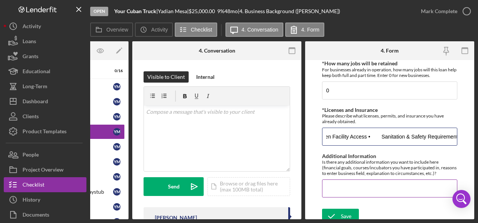
scroll to position [466, 0]
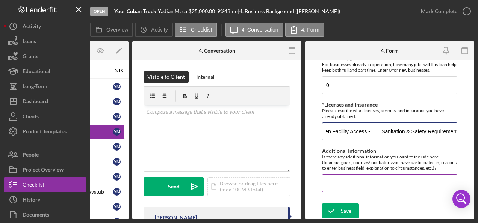
type input "• State Business License – DBPR Food Service Establishment Permit • Food Permit…"
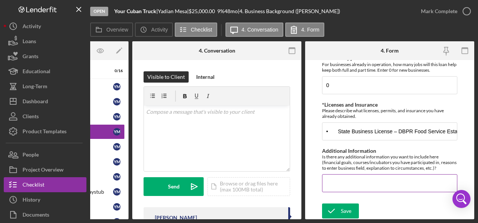
click at [335, 176] on input "Additional Information" at bounding box center [389, 183] width 135 height 18
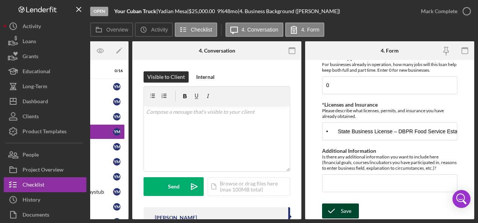
click at [340, 215] on icon "submit" at bounding box center [331, 211] width 19 height 19
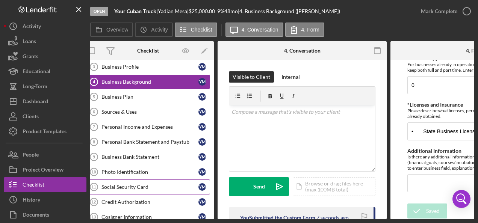
scroll to position [75, 0]
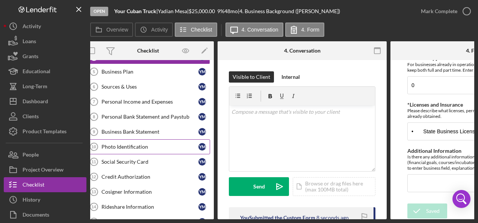
click at [118, 144] on div "Photo Identification" at bounding box center [150, 147] width 97 height 6
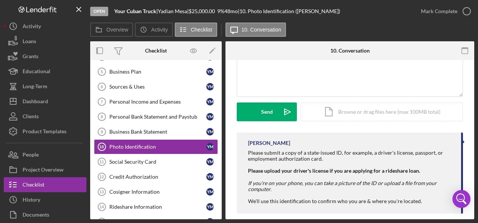
scroll to position [75, 0]
click at [344, 112] on div "Icon/Document Browse or drag files here (max 100MB total) Tap to choose files o…" at bounding box center [382, 111] width 162 height 19
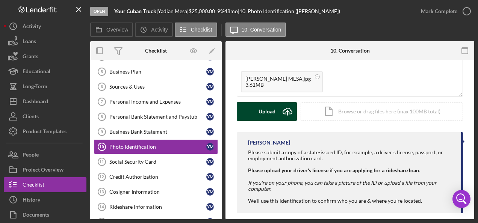
click at [264, 111] on div "Upload" at bounding box center [267, 111] width 17 height 19
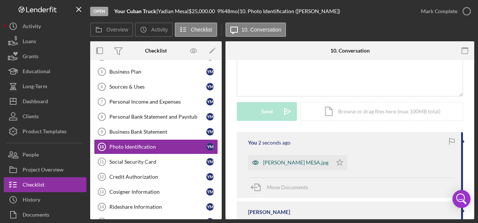
click at [278, 165] on div "[PERSON_NAME] MESA.jpg" at bounding box center [295, 163] width 65 height 6
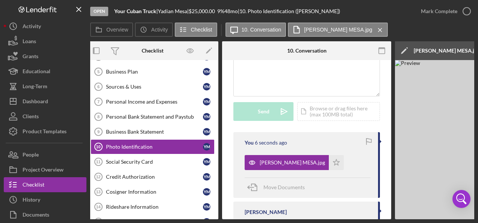
scroll to position [0, 3]
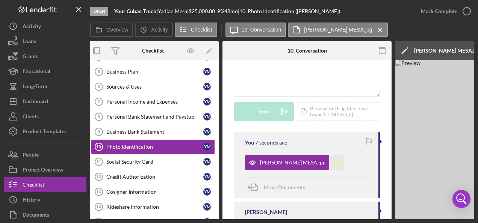
click at [334, 162] on polygon "button" at bounding box center [337, 162] width 6 height 6
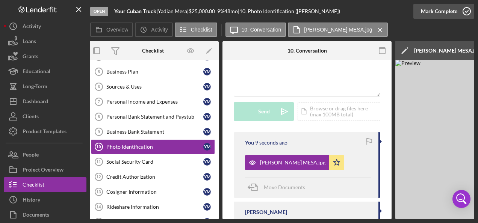
click at [466, 10] on icon "button" at bounding box center [467, 11] width 19 height 19
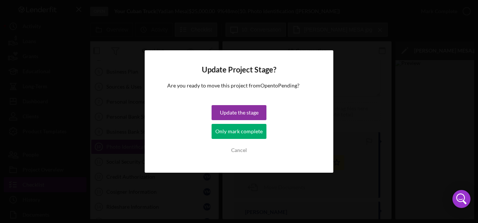
click at [237, 131] on div "Only mark complete" at bounding box center [238, 131] width 47 height 15
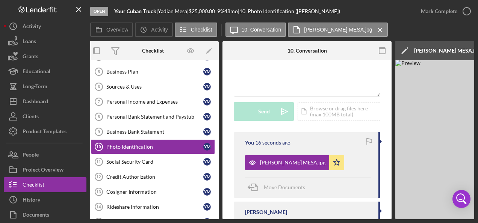
scroll to position [187, 0]
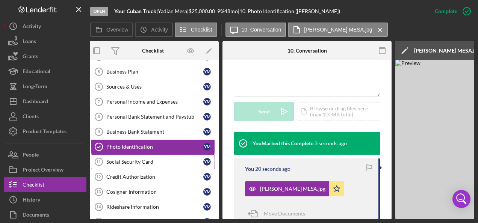
click at [120, 159] on div "Social Security Card" at bounding box center [154, 162] width 97 height 6
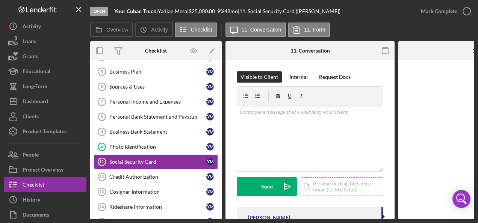
scroll to position [62, 0]
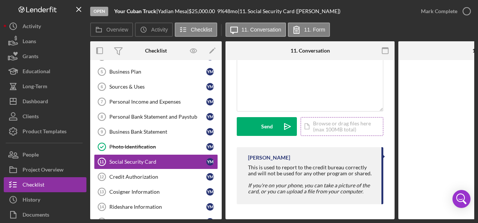
click at [333, 123] on div "Icon/Document Browse or drag files here (max 100MB total) Tap to choose files o…" at bounding box center [342, 126] width 83 height 19
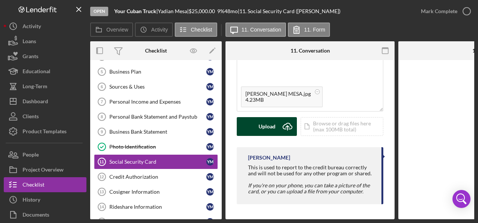
click at [266, 122] on div "Upload" at bounding box center [267, 126] width 17 height 19
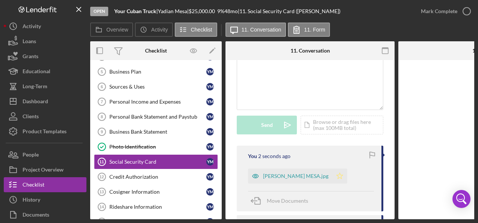
click at [332, 176] on icon "Icon/Star" at bounding box center [339, 176] width 15 height 15
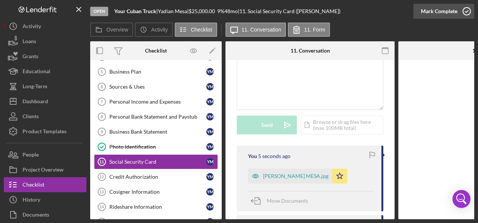
click at [464, 11] on icon "button" at bounding box center [467, 11] width 19 height 19
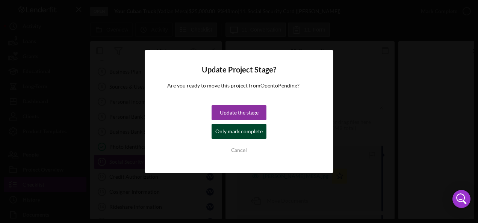
click at [235, 134] on div "Only mark complete" at bounding box center [238, 131] width 47 height 15
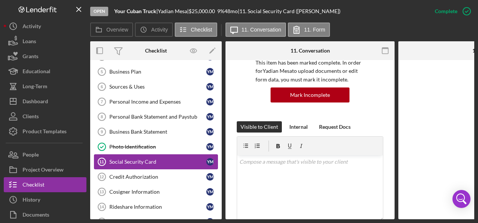
scroll to position [174, 0]
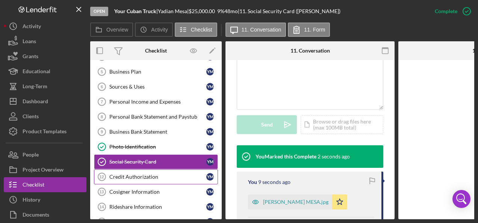
click at [127, 174] on div "Credit Authorization" at bounding box center [157, 177] width 97 height 6
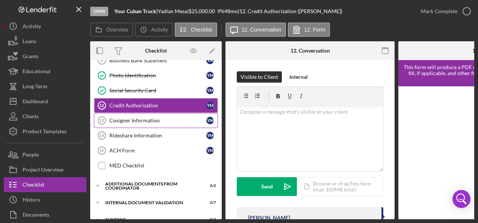
scroll to position [150, 0]
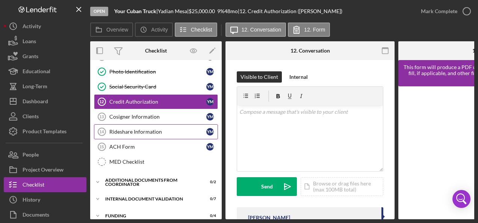
click at [133, 132] on link "Rideshare Information 14 Rideshare Information Y M" at bounding box center [156, 131] width 124 height 15
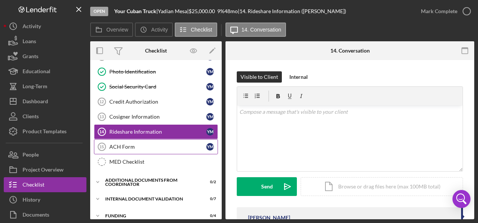
click at [124, 144] on div "ACH Form" at bounding box center [157, 147] width 97 height 6
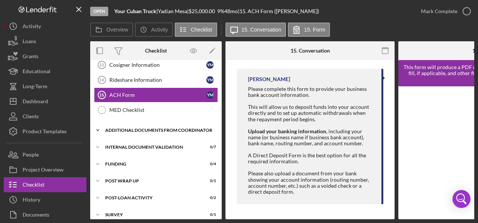
scroll to position [208, 0]
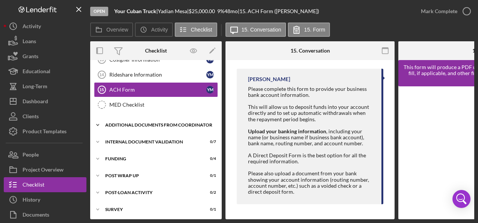
click at [123, 123] on div "Additional Documents from Coordinator" at bounding box center [158, 125] width 107 height 5
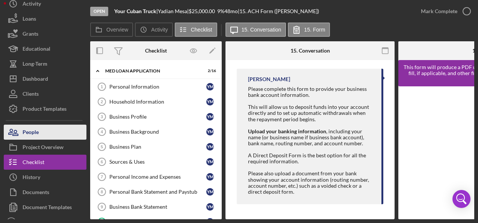
scroll to position [33, 0]
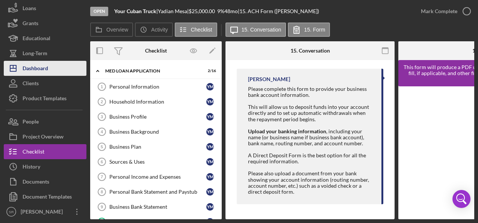
click at [47, 66] on div "Dashboard" at bounding box center [36, 69] width 26 height 17
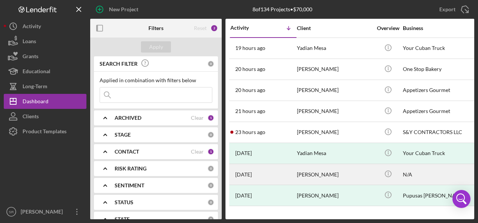
click at [252, 172] on time "[DATE]" at bounding box center [243, 175] width 17 height 6
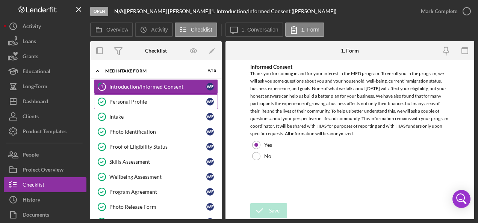
click at [133, 102] on div "Personal Profile" at bounding box center [157, 102] width 97 height 6
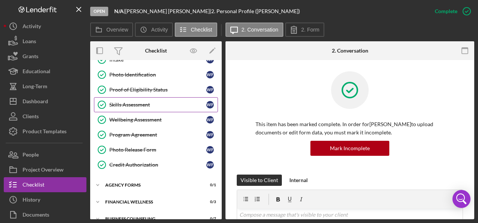
scroll to position [66, 0]
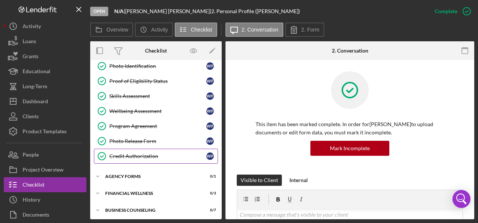
click at [138, 153] on div "Credit Authorization" at bounding box center [157, 156] width 97 height 6
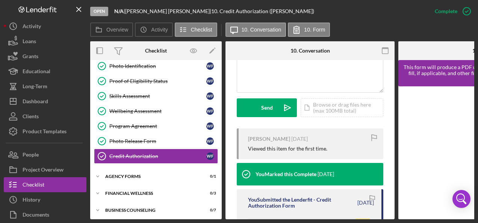
scroll to position [226, 0]
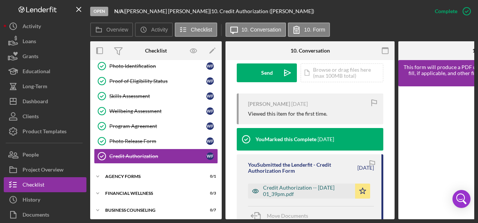
click at [278, 188] on div "Credit Authorization -- [DATE] 01_39pm.pdf" at bounding box center [307, 191] width 88 height 12
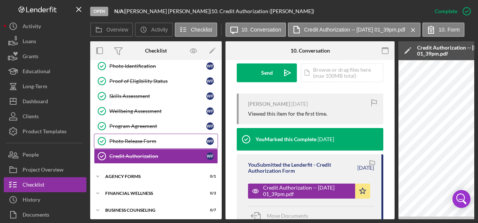
click at [142, 140] on div "Photo Release Form" at bounding box center [157, 141] width 97 height 6
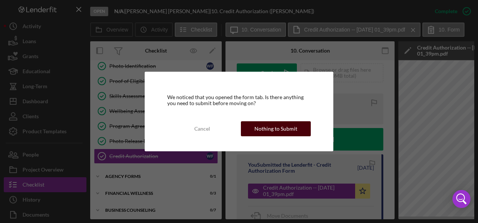
click at [290, 130] on div "Nothing to Submit" at bounding box center [276, 128] width 43 height 15
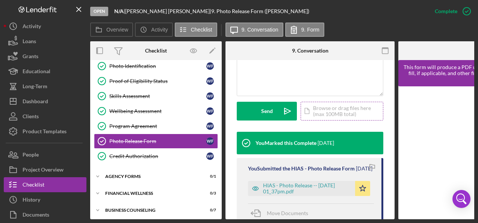
scroll to position [226, 0]
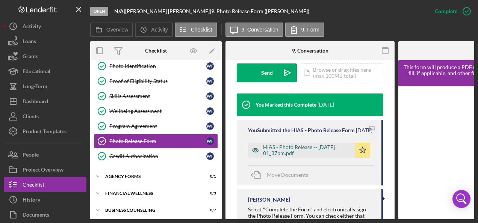
click at [275, 156] on div "HIAS - Photo Release -- [DATE] 01_37pm.pdf" at bounding box center [307, 150] width 88 height 12
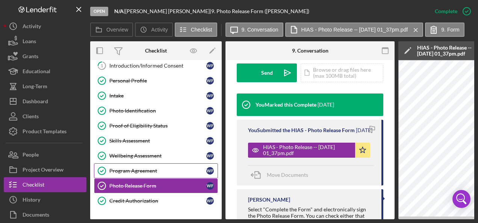
scroll to position [0, 0]
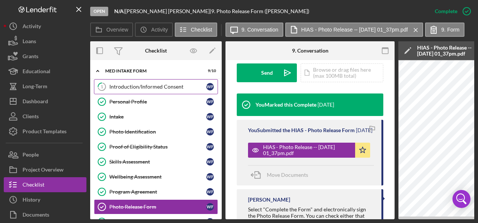
click at [127, 84] on div "Introduction/Informed Consent" at bounding box center [157, 87] width 97 height 6
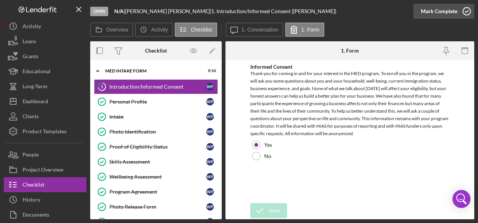
drag, startPoint x: 466, startPoint y: 10, endPoint x: 461, endPoint y: 14, distance: 6.4
click at [465, 10] on icon "button" at bounding box center [467, 11] width 19 height 19
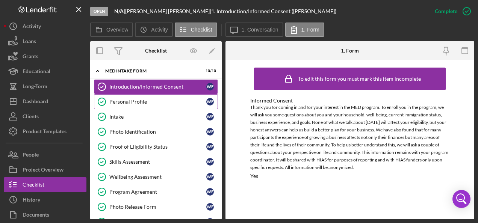
click at [147, 102] on div "Personal Profile" at bounding box center [157, 102] width 97 height 6
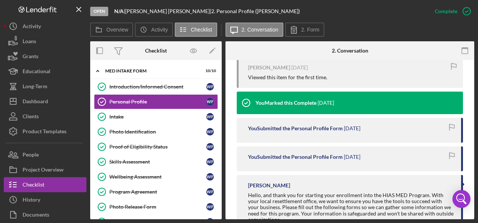
scroll to position [179, 0]
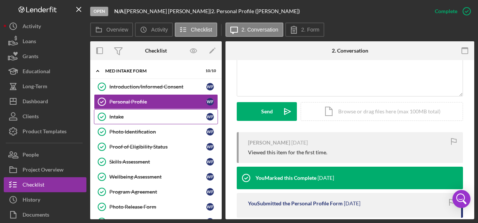
click at [150, 117] on div "Intake" at bounding box center [157, 117] width 97 height 6
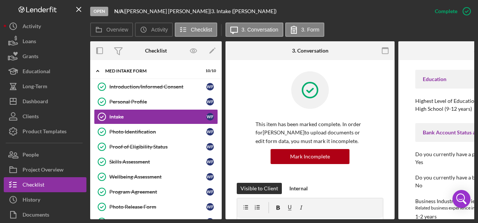
scroll to position [834, 0]
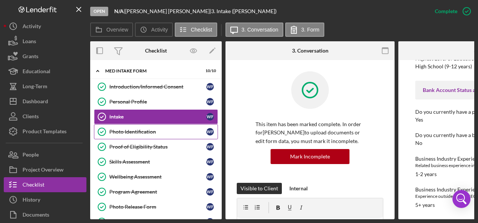
click at [141, 132] on div "Photo Identification" at bounding box center [157, 132] width 97 height 6
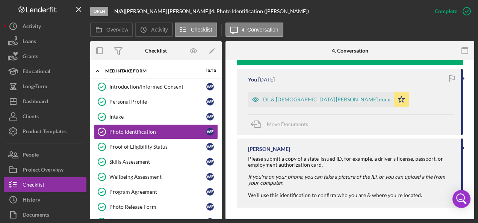
scroll to position [271, 0]
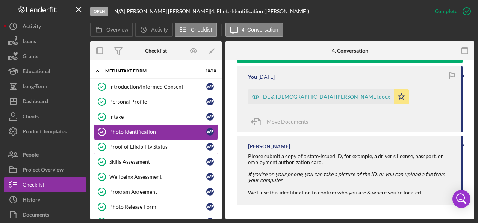
click at [151, 144] on div "Proof of Eligibility Status" at bounding box center [157, 147] width 97 height 6
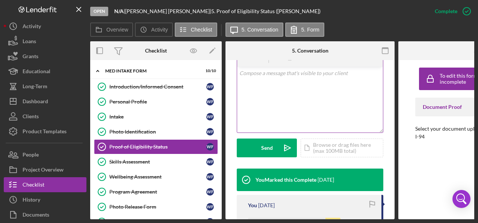
scroll to position [226, 0]
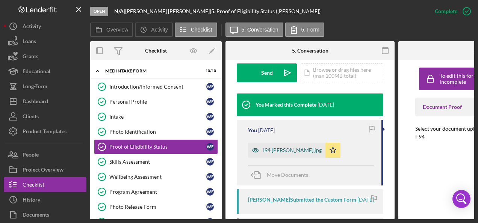
click at [277, 148] on div "I94 [PERSON_NAME].jpg" at bounding box center [292, 150] width 59 height 6
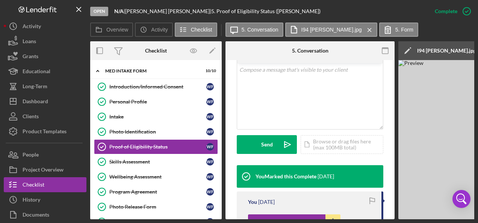
scroll to position [150, 0]
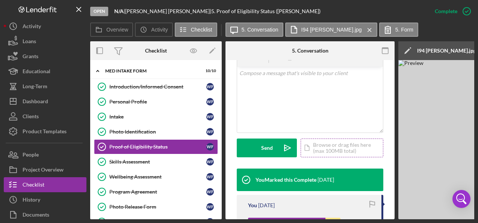
click at [320, 147] on div "Icon/Document Browse or drag files here (max 100MB total) Tap to choose files o…" at bounding box center [342, 148] width 83 height 19
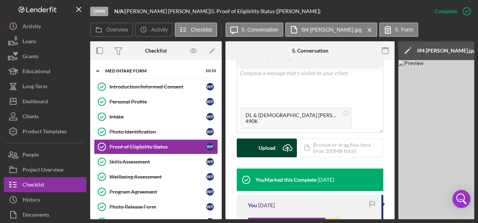
click at [259, 143] on div "Upload" at bounding box center [267, 148] width 17 height 19
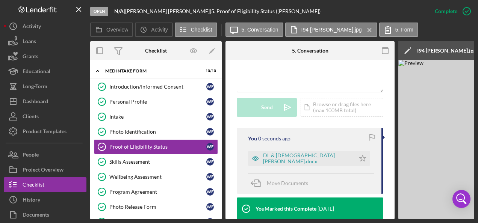
scroll to position [226, 0]
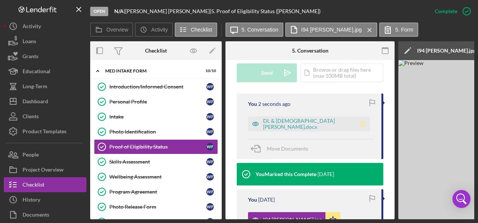
click at [358, 125] on icon "Icon/Star" at bounding box center [362, 124] width 15 height 15
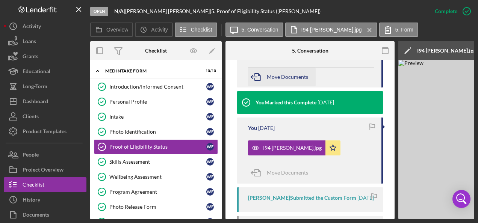
scroll to position [301, 0]
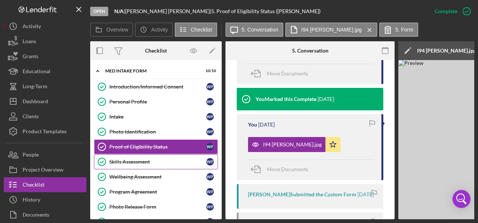
click at [123, 159] on div "Skills Assessment" at bounding box center [157, 162] width 97 height 6
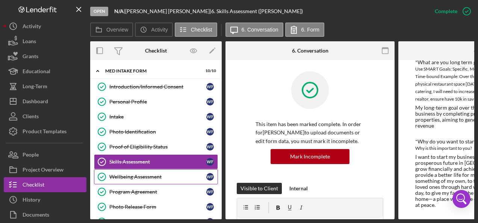
click at [162, 174] on div "Wellbeing Assessment" at bounding box center [157, 177] width 97 height 6
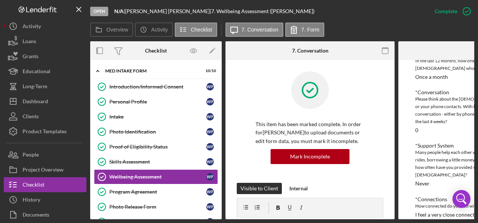
scroll to position [296, 0]
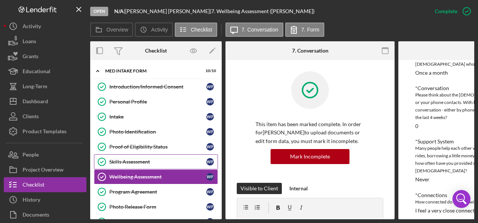
click at [126, 162] on div "Skills Assessment" at bounding box center [157, 162] width 97 height 6
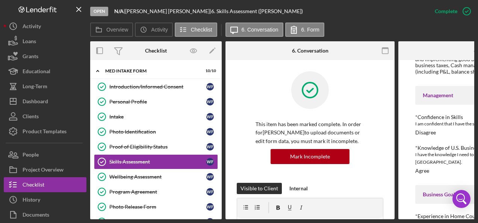
scroll to position [150, 0]
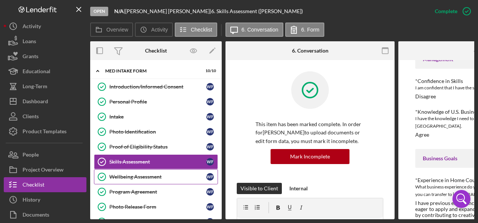
click at [150, 175] on div "Wellbeing Assessment" at bounding box center [157, 177] width 97 height 6
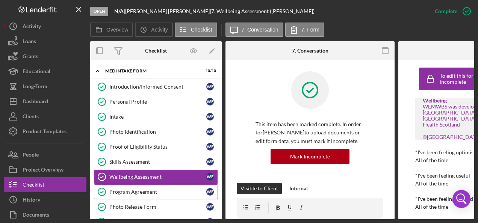
click at [136, 190] on div "Program Agreement" at bounding box center [157, 192] width 97 height 6
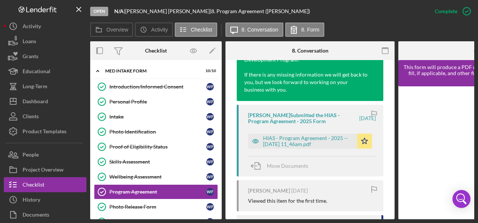
scroll to position [301, 0]
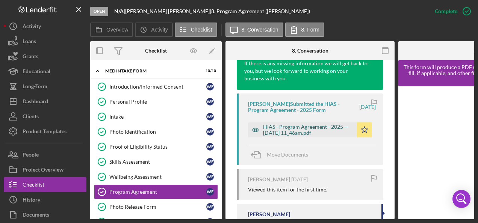
click at [293, 135] on div "HIAS - Program Agreement - 2025 -- [DATE] 11_46am.pdf" at bounding box center [308, 130] width 90 height 12
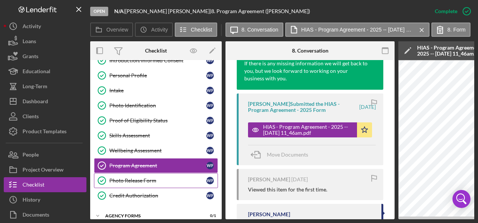
scroll to position [68, 0]
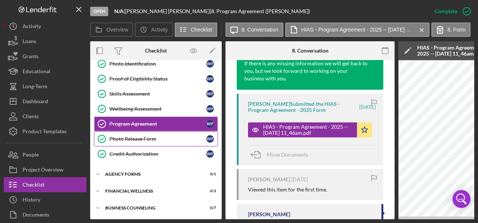
click at [142, 137] on div "Photo Release Form" at bounding box center [157, 139] width 97 height 6
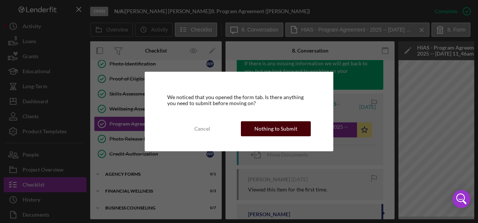
click at [268, 129] on div "Nothing to Submit" at bounding box center [276, 128] width 43 height 15
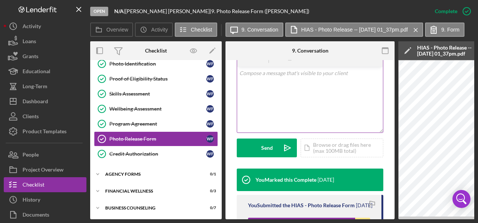
scroll to position [226, 0]
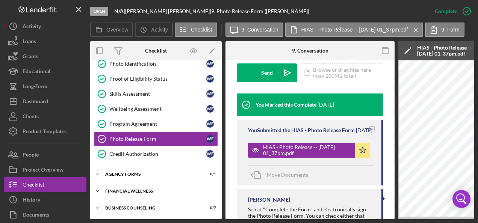
click at [123, 189] on div "Financial Wellness" at bounding box center [158, 191] width 107 height 5
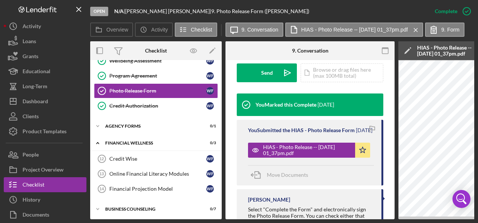
scroll to position [117, 0]
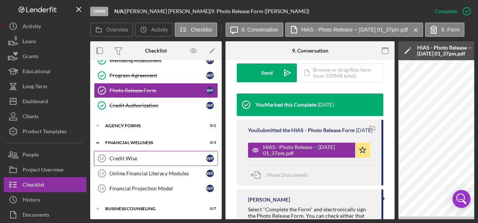
click at [134, 159] on div "Credit Wise" at bounding box center [157, 159] width 97 height 6
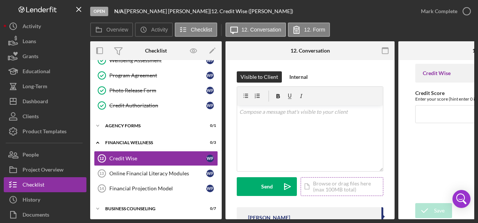
scroll to position [38, 0]
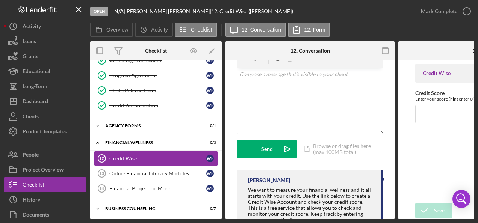
click at [329, 149] on div "Icon/Document Browse or drag files here (max 100MB total) Tap to choose files o…" at bounding box center [342, 149] width 83 height 19
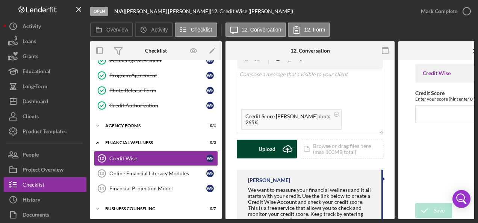
click at [257, 146] on button "Upload Icon/Upload" at bounding box center [267, 149] width 60 height 19
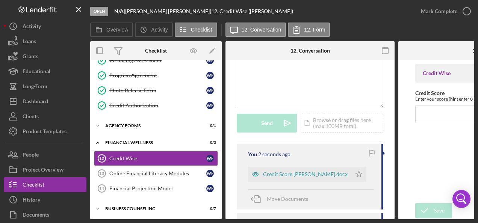
scroll to position [75, 0]
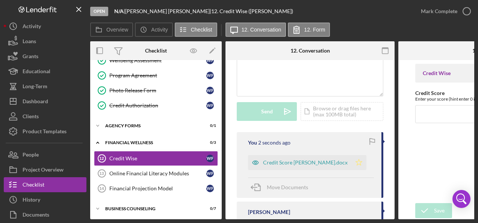
click at [362, 161] on icon "Icon/Star" at bounding box center [359, 162] width 15 height 15
click at [282, 162] on div "Credit Score [PERSON_NAME].docx" at bounding box center [305, 163] width 85 height 6
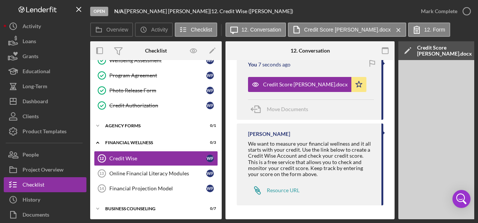
scroll to position [156, 0]
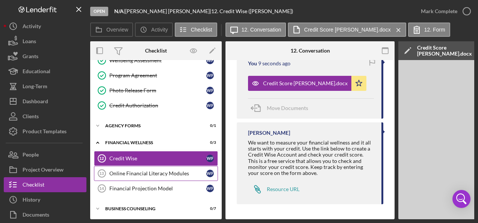
click at [134, 171] on div "Online Financial Literacy Modules" at bounding box center [157, 174] width 97 height 6
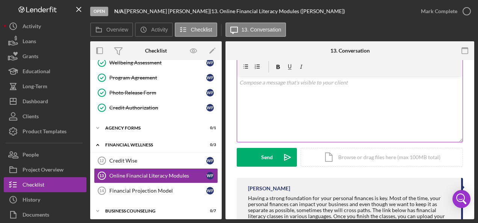
scroll to position [97, 0]
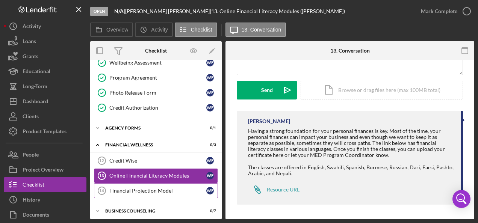
click at [146, 188] on div "Financial Projection Model" at bounding box center [157, 191] width 97 height 6
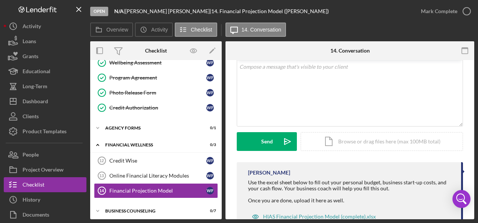
scroll to position [72, 0]
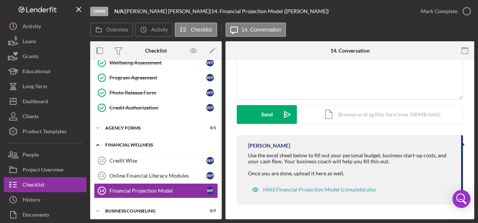
click at [97, 145] on icon "Icon/Expander" at bounding box center [97, 145] width 15 height 15
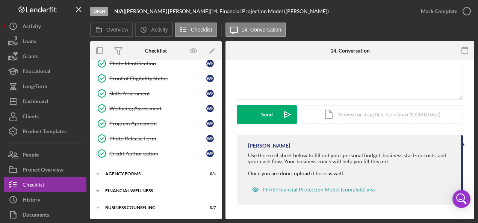
scroll to position [66, 0]
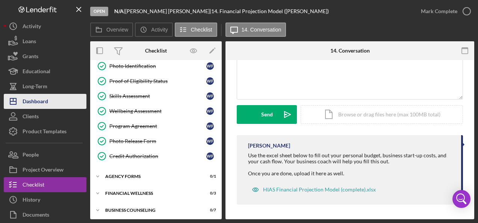
click at [53, 102] on button "Icon/Dashboard Dashboard" at bounding box center [45, 101] width 83 height 15
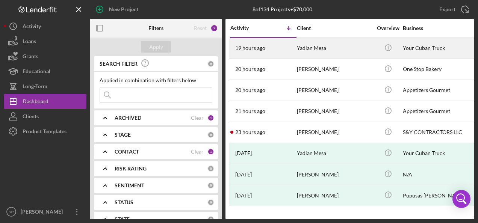
click at [308, 51] on div "Yadian Mesa" at bounding box center [334, 48] width 75 height 20
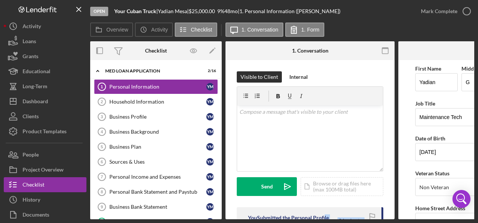
drag, startPoint x: 323, startPoint y: 220, endPoint x: 363, endPoint y: 222, distance: 39.2
click at [363, 222] on div "Open Your Cuban Truck | Yadian Mesa | $25,000.00 9 % 48 mo | 1. Personal Inform…" at bounding box center [239, 111] width 478 height 223
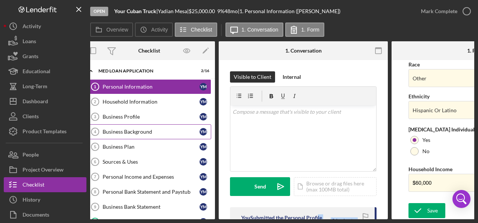
scroll to position [0, 7]
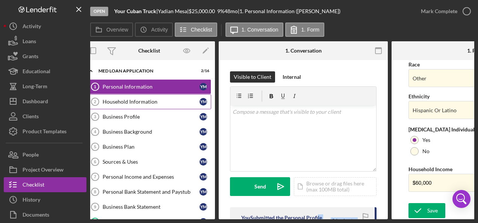
click at [141, 104] on div "Household Information" at bounding box center [151, 102] width 97 height 6
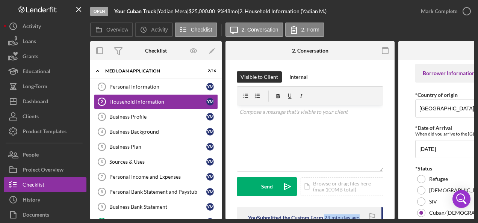
drag, startPoint x: 325, startPoint y: 217, endPoint x: 366, endPoint y: 220, distance: 40.7
click at [366, 220] on div "Open Your Cuban Truck | Yadian Mesa | $25,000.00 9 % 48 mo | 2. Household Infor…" at bounding box center [239, 111] width 478 height 223
drag, startPoint x: 366, startPoint y: 220, endPoint x: 418, endPoint y: 215, distance: 52.8
click at [418, 215] on div "Overview Internal Workflow Stage Open Icon/Dropdown Arrow Archive (can unarchiv…" at bounding box center [282, 130] width 384 height 178
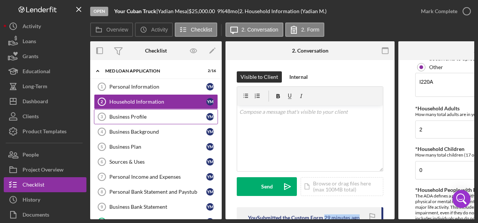
click at [130, 114] on div "Business Profile" at bounding box center [157, 117] width 97 height 6
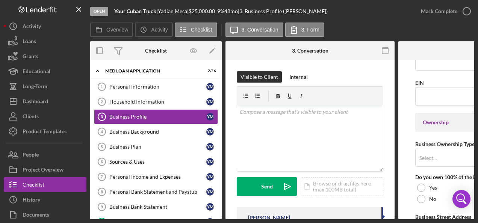
scroll to position [414, 0]
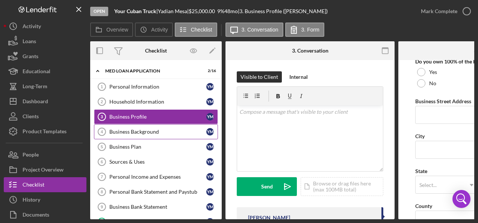
click at [126, 129] on div "Business Background" at bounding box center [157, 132] width 97 height 6
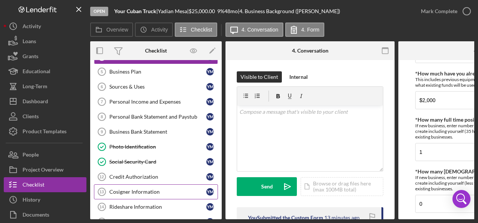
scroll to position [188, 0]
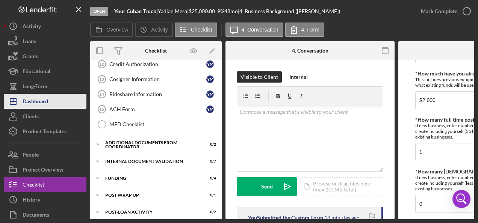
click at [42, 97] on div "Dashboard" at bounding box center [36, 102] width 26 height 17
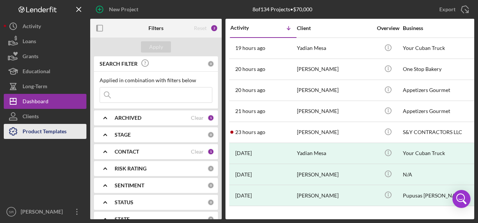
click at [52, 131] on div "Product Templates" at bounding box center [45, 132] width 44 height 17
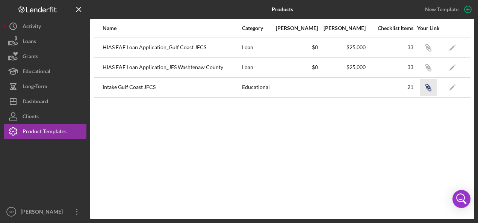
click at [430, 51] on icon "button" at bounding box center [429, 49] width 5 height 5
click at [432, 86] on icon "Icon/Link" at bounding box center [428, 87] width 17 height 17
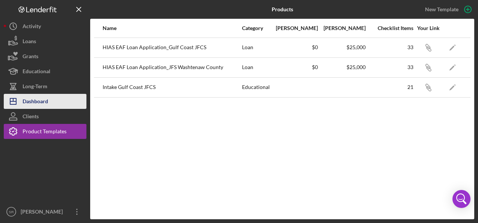
click at [34, 100] on div "Dashboard" at bounding box center [36, 102] width 26 height 17
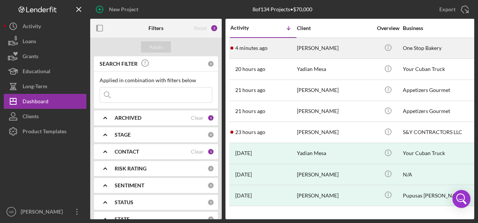
click at [248, 47] on time "4 minutes ago" at bounding box center [251, 48] width 32 height 6
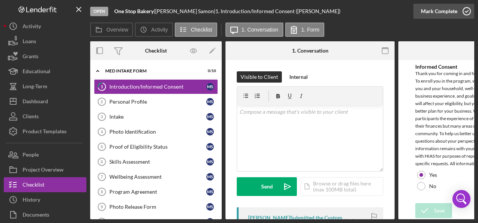
click at [467, 11] on icon "button" at bounding box center [467, 11] width 19 height 19
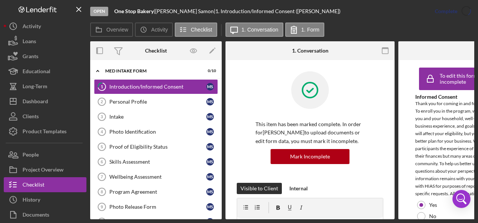
scroll to position [68, 0]
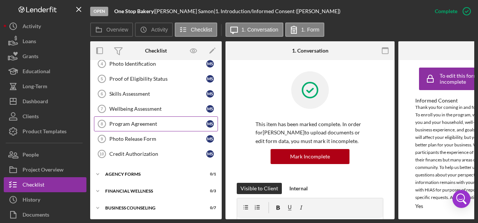
click at [144, 121] on div "Program Agreement" at bounding box center [157, 124] width 97 height 6
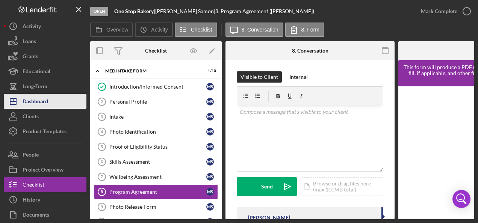
click at [41, 104] on div "Dashboard" at bounding box center [36, 102] width 26 height 17
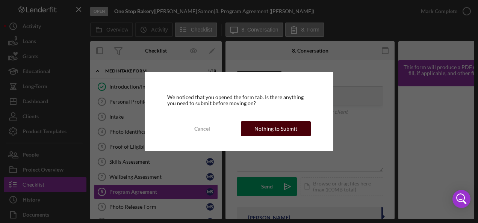
click at [277, 128] on div "Nothing to Submit" at bounding box center [276, 128] width 43 height 15
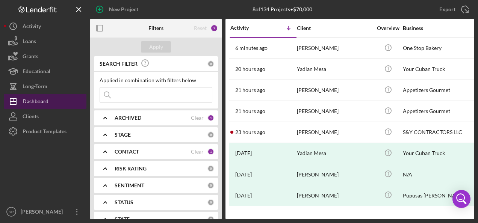
click at [33, 101] on div "Dashboard" at bounding box center [36, 102] width 26 height 17
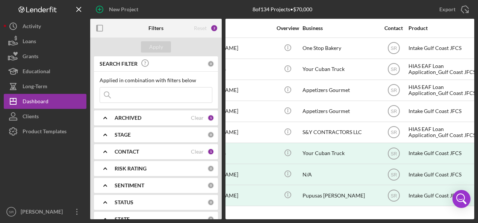
scroll to position [0, 113]
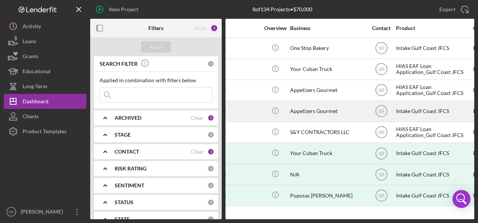
click at [299, 110] on div "Appetizers Gourmet" at bounding box center [327, 112] width 75 height 20
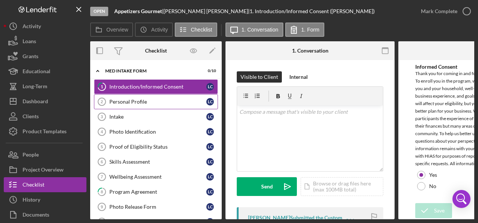
click at [133, 97] on link "Personal Profile 2 Personal Profile L C" at bounding box center [156, 101] width 124 height 15
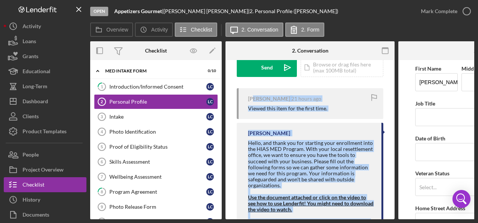
drag, startPoint x: 253, startPoint y: 216, endPoint x: 312, endPoint y: 217, distance: 58.7
click at [312, 217] on div "Overview Internal Workflow Stage Open Icon/Dropdown Arrow Archive (can unarchiv…" at bounding box center [282, 130] width 384 height 178
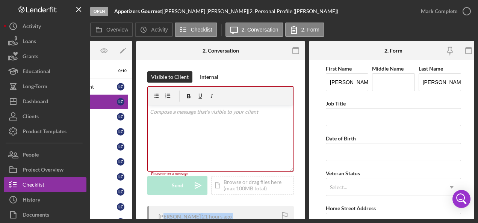
scroll to position [0, 93]
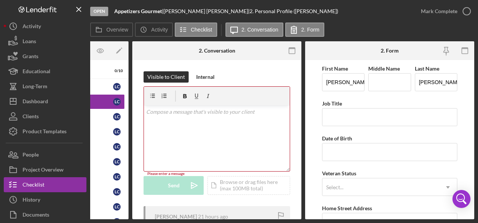
click at [459, 99] on form "First Name [PERSON_NAME] Middle Name Last Name [PERSON_NAME] Job Title Date of …" at bounding box center [389, 139] width 169 height 159
click at [387, 83] on input "Middle Name" at bounding box center [390, 82] width 42 height 18
type input "J"
click at [348, 114] on input "Job Title" at bounding box center [389, 117] width 135 height 18
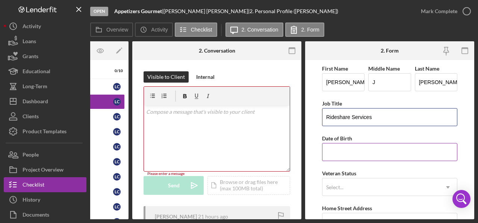
type input "Rideshare Services"
click at [337, 159] on input "Date of Birth" at bounding box center [389, 152] width 135 height 18
click at [414, 118] on input "Rideshare Services" at bounding box center [389, 117] width 135 height 18
click at [355, 151] on input "Date of Birth" at bounding box center [389, 152] width 135 height 18
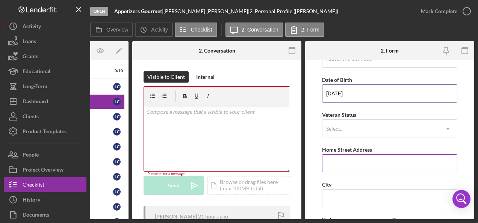
scroll to position [75, 0]
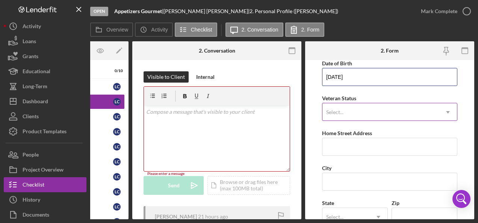
type input "[DATE]"
click at [343, 112] on div "Select..." at bounding box center [334, 112] width 17 height 6
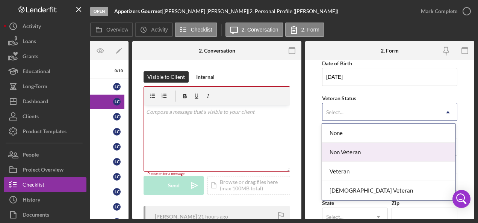
click at [345, 150] on div "Non Veteran" at bounding box center [388, 152] width 133 height 19
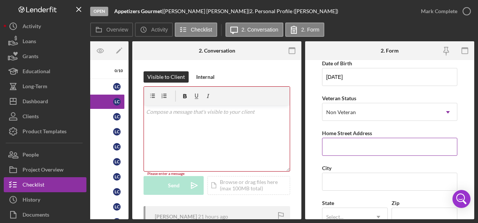
click at [354, 147] on input "Home Street Address" at bounding box center [389, 147] width 135 height 18
paste input "[STREET_ADDRESS]"
type input "[STREET_ADDRESS]"
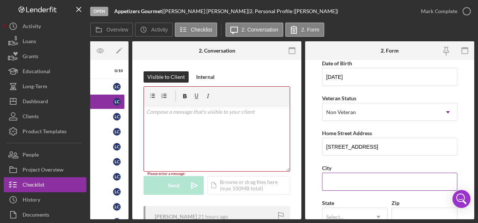
click at [337, 176] on input "City" at bounding box center [389, 182] width 135 height 18
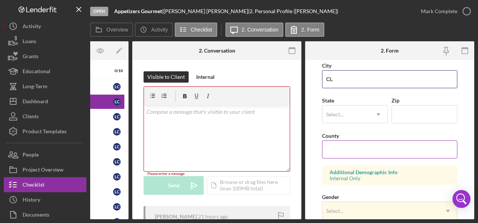
scroll to position [188, 0]
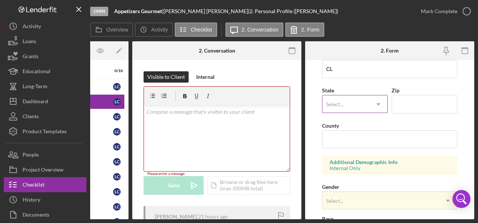
click at [356, 105] on div "Select..." at bounding box center [346, 104] width 47 height 17
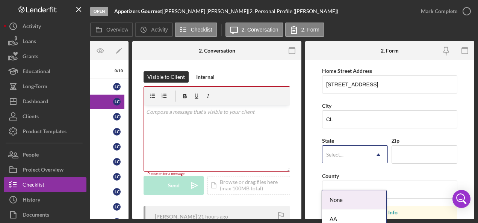
scroll to position [113, 0]
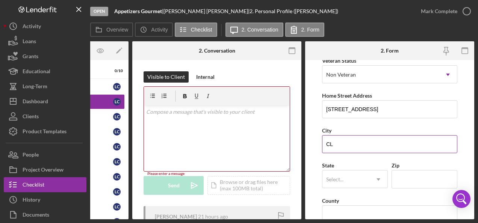
click at [350, 141] on input "CL" at bounding box center [389, 144] width 135 height 18
type input "CLEARWATER"
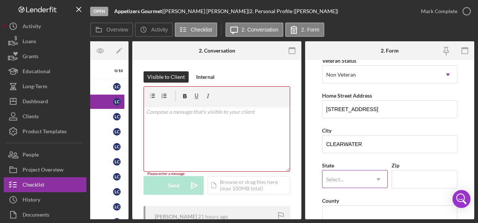
click at [345, 175] on div "Select..." at bounding box center [346, 179] width 47 height 17
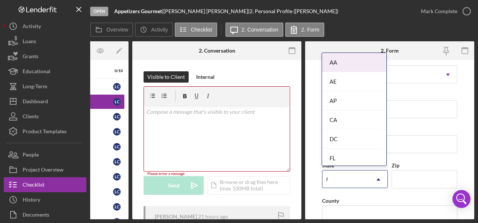
type input "fl"
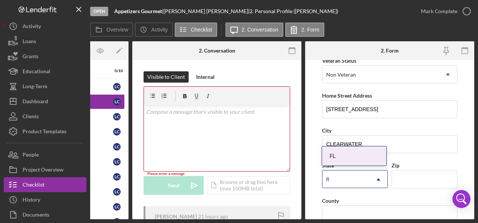
click at [338, 150] on div "FL" at bounding box center [354, 156] width 64 height 19
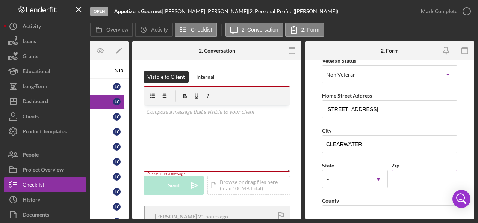
click at [401, 176] on input "Zip" at bounding box center [425, 179] width 66 height 18
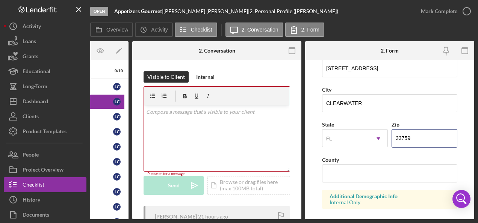
scroll to position [188, 0]
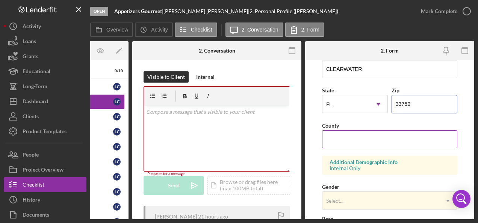
type input "33759"
click at [364, 135] on input "County" at bounding box center [389, 139] width 135 height 18
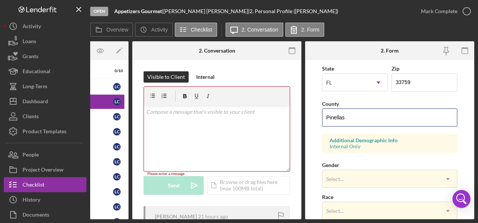
scroll to position [226, 0]
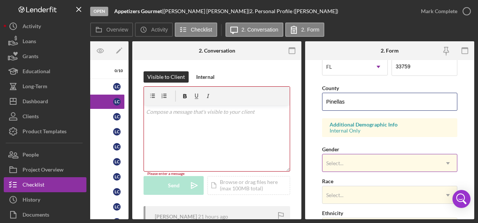
type input "Pinellas"
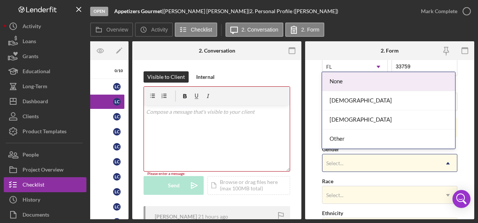
click at [341, 161] on div "Select..." at bounding box center [334, 164] width 17 height 6
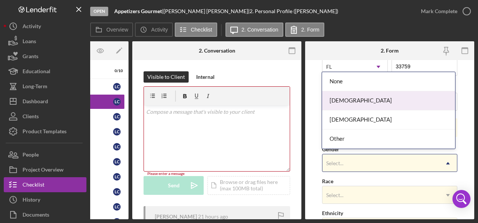
click at [344, 100] on div "[DEMOGRAPHIC_DATA]" at bounding box center [388, 100] width 133 height 19
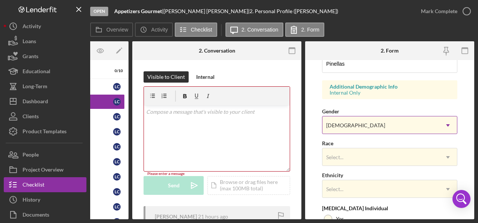
scroll to position [301, 0]
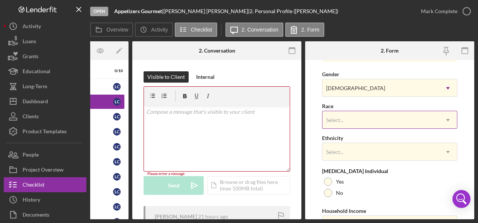
click at [337, 117] on div "Select..." at bounding box center [334, 120] width 17 height 6
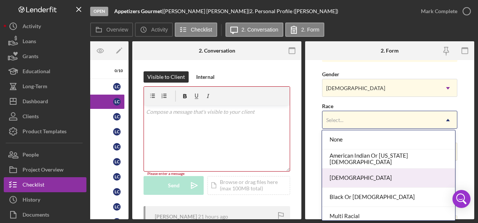
scroll to position [62, 0]
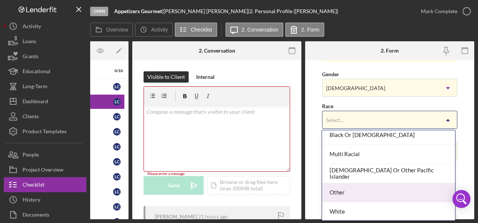
click at [333, 191] on div "Other" at bounding box center [388, 193] width 133 height 19
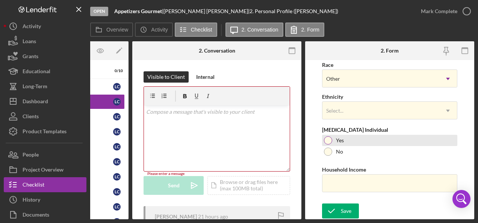
scroll to position [343, 0]
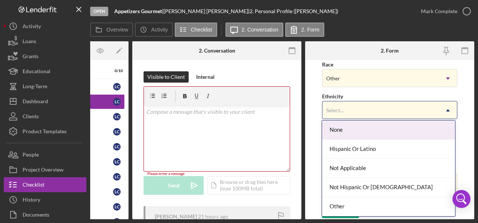
click at [347, 104] on div "Select..." at bounding box center [381, 110] width 117 height 17
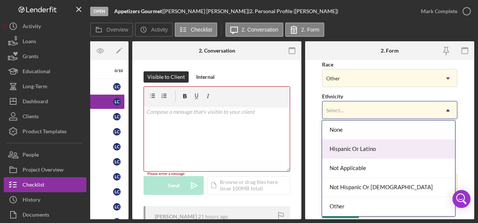
click at [343, 150] on div "Hispanic Or Latino" at bounding box center [388, 149] width 133 height 19
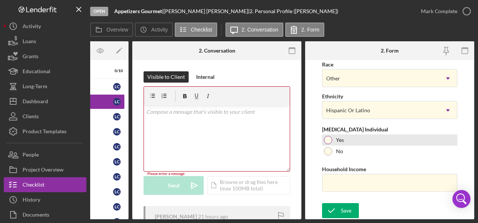
click at [330, 136] on div at bounding box center [328, 140] width 8 height 8
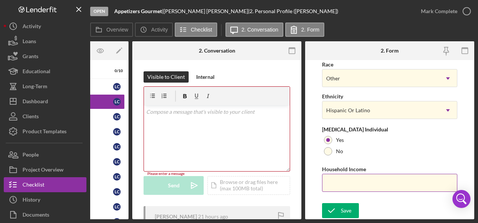
click at [391, 186] on input "Household Income" at bounding box center [389, 183] width 135 height 18
drag, startPoint x: 325, startPoint y: 178, endPoint x: 332, endPoint y: 179, distance: 6.8
click at [325, 178] on input "Household Income" at bounding box center [389, 183] width 135 height 18
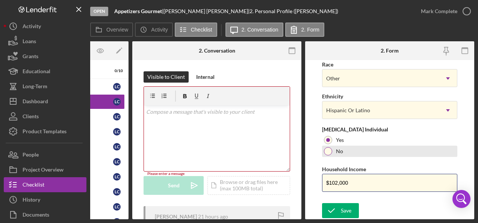
type input "$102,000"
click at [327, 149] on div at bounding box center [328, 151] width 8 height 8
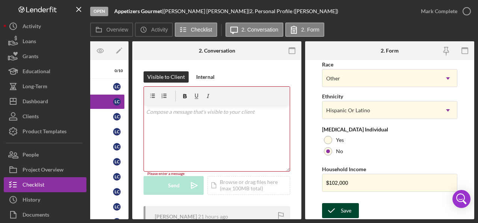
click at [343, 209] on div "Save" at bounding box center [346, 210] width 11 height 15
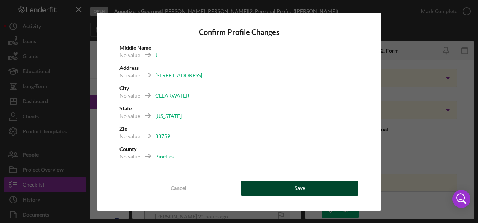
click at [263, 184] on button "Save" at bounding box center [300, 188] width 118 height 15
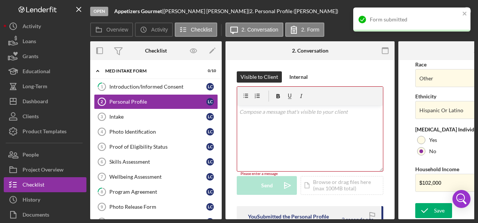
scroll to position [0, 0]
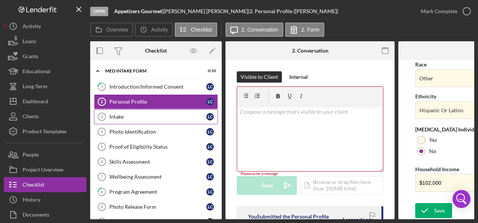
click at [121, 111] on link "Intake 3 Intake L C" at bounding box center [156, 116] width 124 height 15
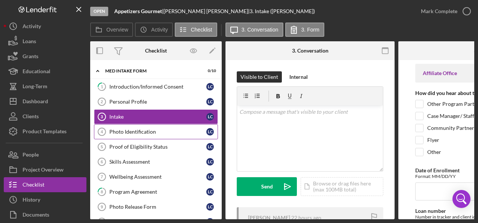
click at [149, 135] on link "Photo Identification 4 Photo Identification L C" at bounding box center [156, 131] width 124 height 15
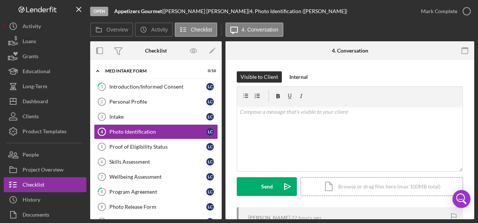
click at [344, 184] on div "Icon/Document Browse or drag files here (max 100MB total) Tap to choose files o…" at bounding box center [382, 187] width 162 height 19
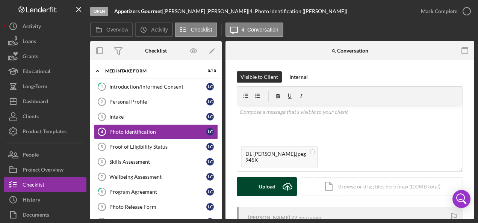
click at [271, 187] on div "Upload" at bounding box center [267, 187] width 17 height 19
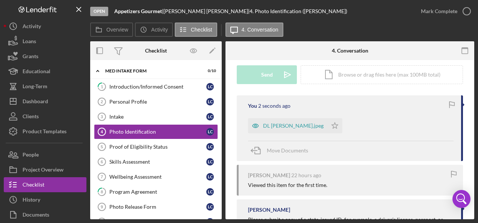
scroll to position [113, 0]
click at [328, 122] on icon "Icon/Star" at bounding box center [335, 125] width 15 height 15
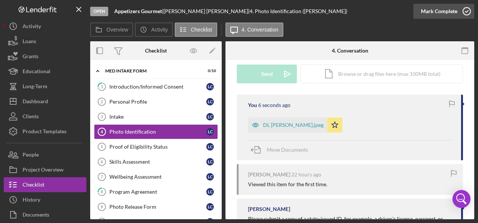
click at [467, 8] on icon "button" at bounding box center [467, 11] width 19 height 19
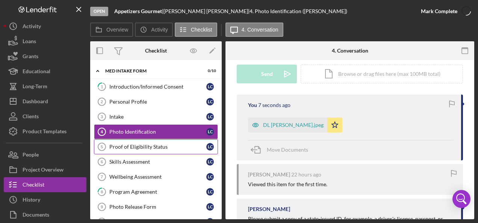
scroll to position [216, 0]
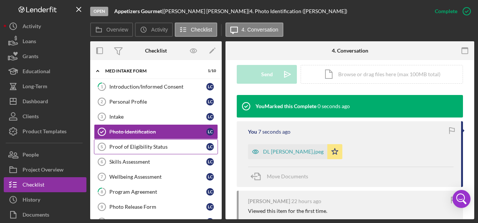
click at [143, 144] on div "Proof of Eligibility Status" at bounding box center [157, 147] width 97 height 6
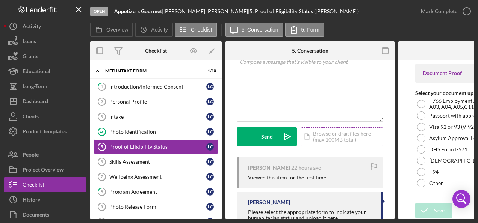
scroll to position [75, 0]
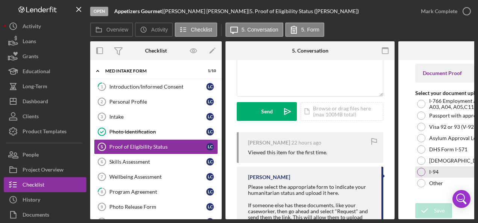
click at [419, 170] on div at bounding box center [421, 172] width 8 height 8
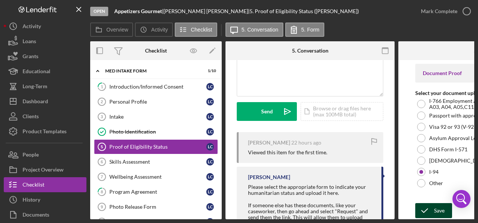
click at [431, 206] on icon "submit" at bounding box center [425, 211] width 19 height 19
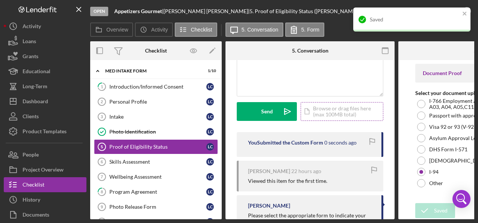
click at [329, 112] on div "Icon/Document Browse or drag files here (max 100MB total) Tap to choose files o…" at bounding box center [342, 111] width 83 height 19
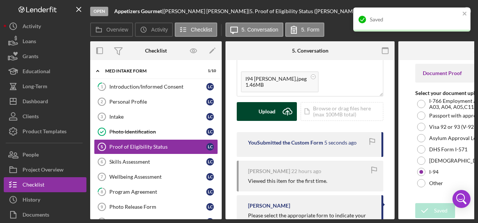
click at [277, 109] on button "Upload Icon/Upload" at bounding box center [267, 111] width 60 height 19
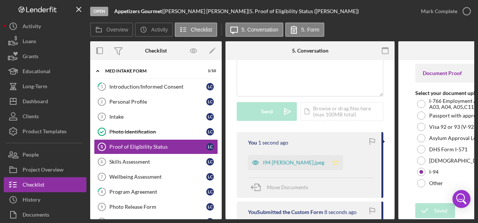
click at [328, 161] on icon "Icon/Star" at bounding box center [335, 162] width 15 height 15
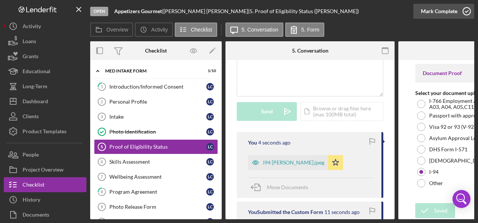
click at [463, 10] on icon "button" at bounding box center [467, 11] width 19 height 19
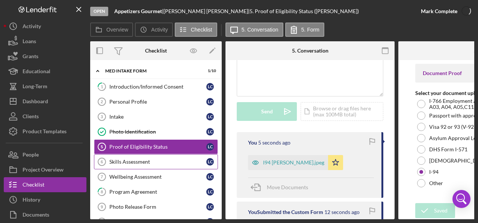
scroll to position [187, 0]
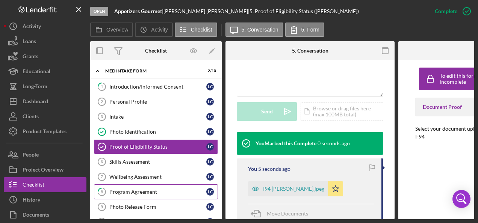
click at [125, 189] on div "Program Agreement" at bounding box center [157, 192] width 97 height 6
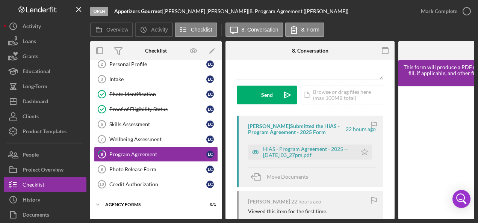
scroll to position [113, 0]
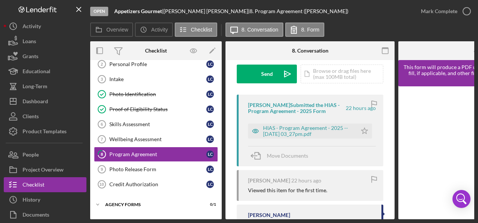
click at [287, 122] on div "HIAS - Program Agreement - 2025 -- [DATE] 03_27pm.pdf Icon/Star" at bounding box center [312, 129] width 128 height 19
click at [298, 131] on div "HIAS - Program Agreement - 2025 -- [DATE] 03_27pm.pdf" at bounding box center [308, 131] width 90 height 12
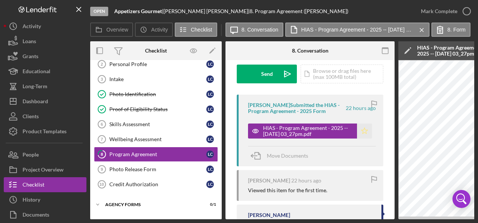
click at [363, 130] on icon "Icon/Star" at bounding box center [364, 131] width 15 height 15
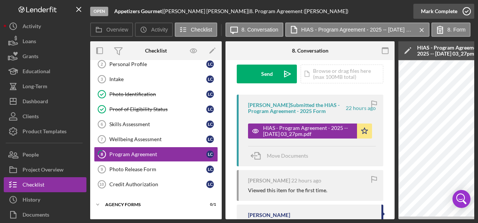
click at [465, 10] on icon "button" at bounding box center [467, 11] width 19 height 19
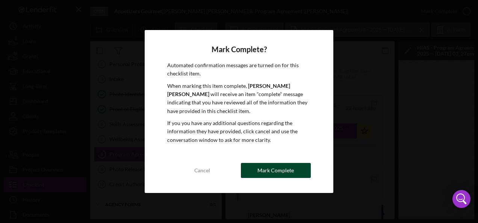
click at [262, 170] on div "Mark Complete" at bounding box center [276, 170] width 36 height 15
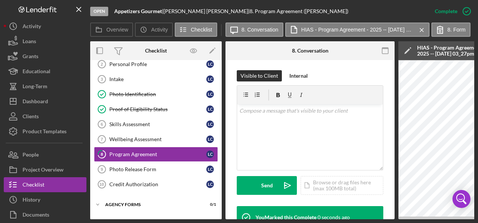
scroll to position [225, 0]
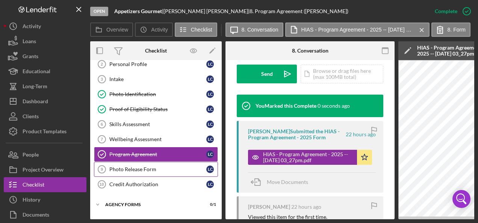
click at [130, 167] on div "Photo Release Form" at bounding box center [157, 170] width 97 height 6
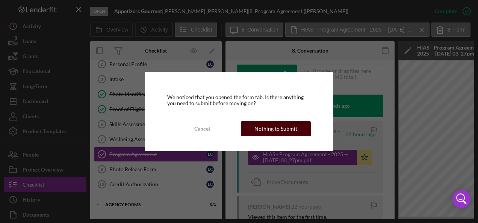
click at [264, 128] on div "Nothing to Submit" at bounding box center [276, 128] width 43 height 15
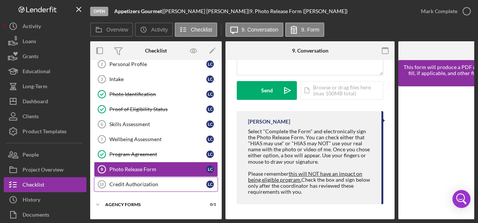
click at [132, 182] on div "Credit Authorization" at bounding box center [157, 185] width 97 height 6
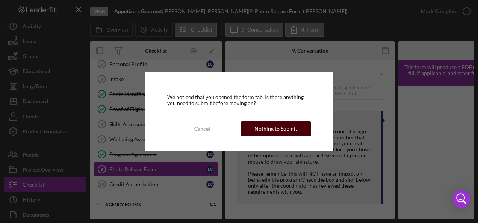
click at [271, 131] on div "Nothing to Submit" at bounding box center [276, 128] width 43 height 15
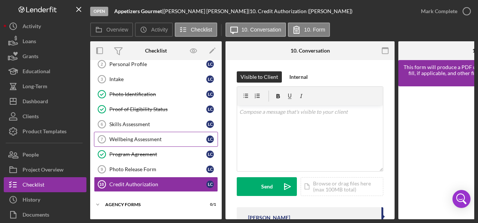
scroll to position [68, 0]
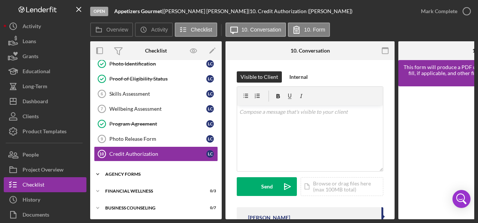
click at [122, 172] on div "Agency Forms" at bounding box center [158, 174] width 107 height 5
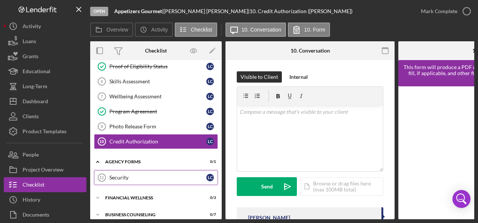
scroll to position [87, 0]
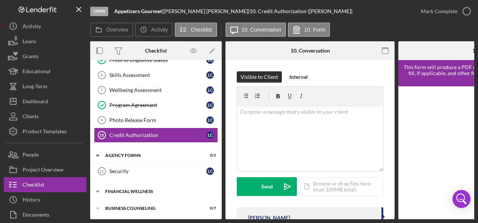
click at [121, 190] on div "Financial Wellness" at bounding box center [158, 192] width 107 height 5
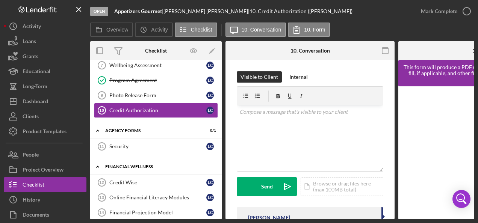
scroll to position [135, 0]
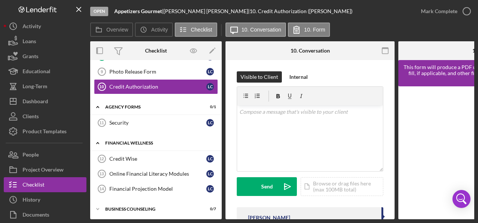
click at [99, 140] on icon "Icon/Expander" at bounding box center [97, 143] width 15 height 15
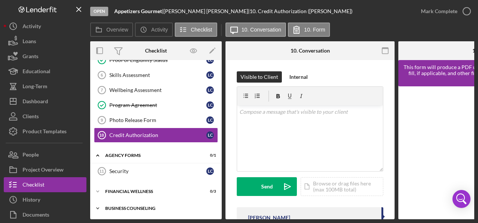
click at [127, 206] on div "Business Counseling" at bounding box center [158, 208] width 107 height 5
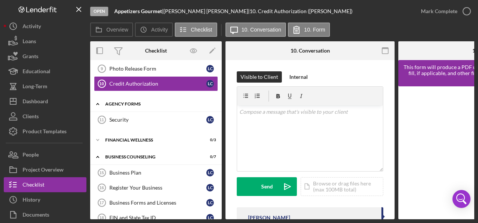
scroll to position [194, 0]
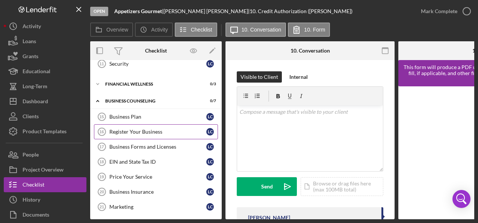
click at [126, 129] on div "Register Your Business" at bounding box center [157, 132] width 97 height 6
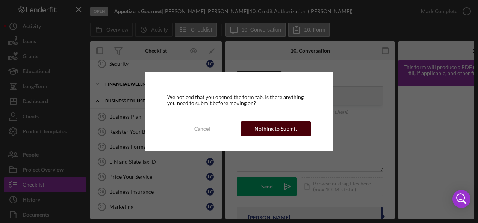
click at [273, 130] on div "Nothing to Submit" at bounding box center [276, 128] width 43 height 15
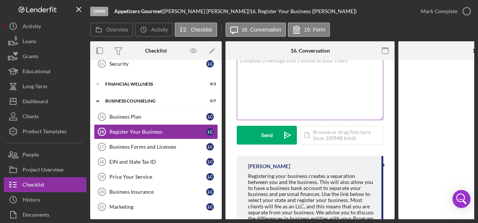
scroll to position [105, 0]
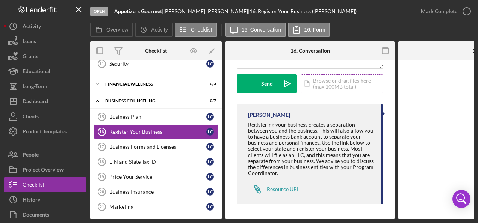
click at [326, 80] on div "Icon/Document Browse or drag files here (max 100MB total) Tap to choose files o…" at bounding box center [342, 83] width 83 height 19
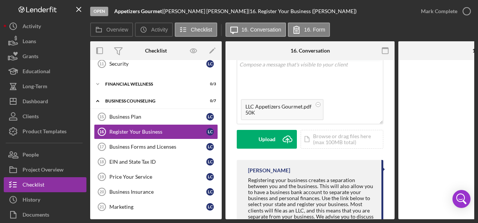
scroll to position [0, 0]
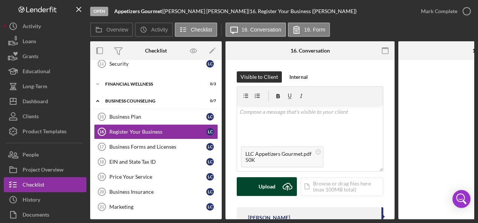
click at [269, 185] on div "Upload" at bounding box center [267, 187] width 17 height 19
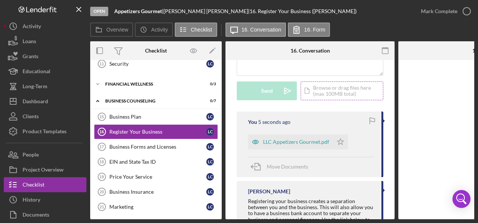
scroll to position [99, 0]
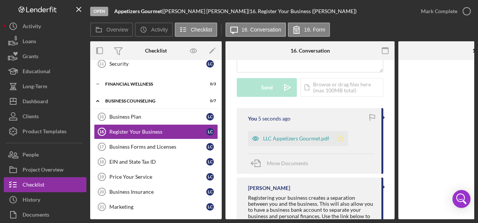
click at [338, 140] on icon "Icon/Star" at bounding box center [340, 138] width 15 height 15
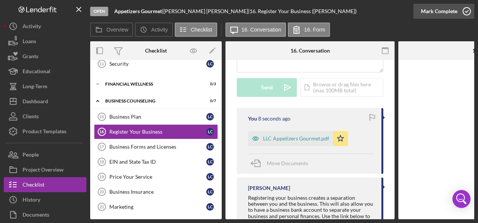
click at [466, 14] on icon "button" at bounding box center [467, 11] width 19 height 19
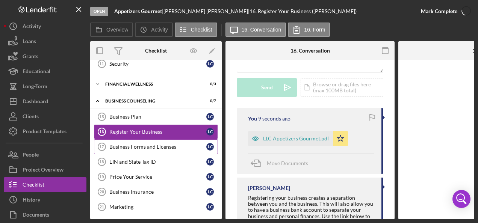
scroll to position [211, 0]
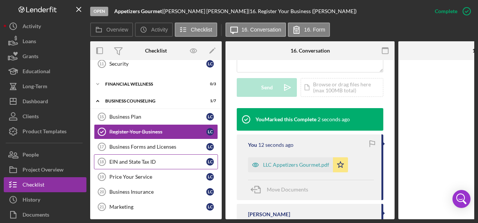
click at [134, 159] on div "EIN and State Tax ID" at bounding box center [157, 162] width 97 height 6
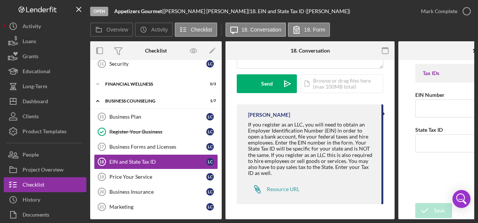
scroll to position [30, 0]
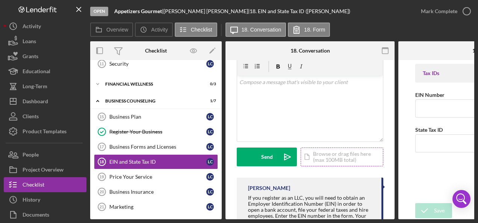
click at [324, 158] on div "Icon/Document Browse or drag files here (max 100MB total) Tap to choose files o…" at bounding box center [342, 157] width 83 height 19
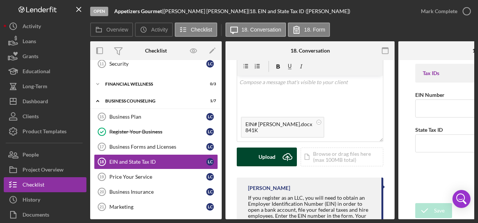
click at [287, 154] on icon "submit" at bounding box center [287, 157] width 9 height 6
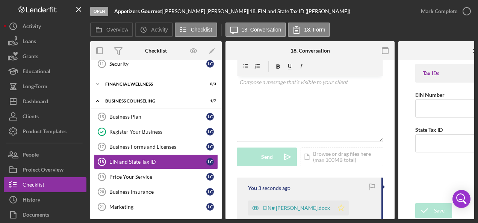
click at [338, 207] on polygon "button" at bounding box center [341, 208] width 6 height 6
click at [442, 108] on input "EIN Number" at bounding box center [483, 109] width 135 height 18
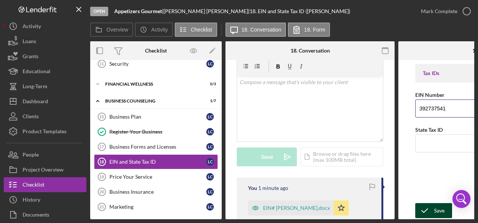
type input "392737541"
click at [426, 209] on polyline "submit" at bounding box center [425, 211] width 6 height 4
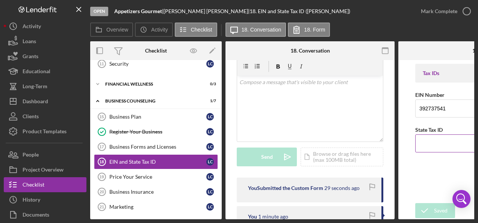
click at [438, 141] on input "State Tax ID" at bounding box center [483, 144] width 135 height 18
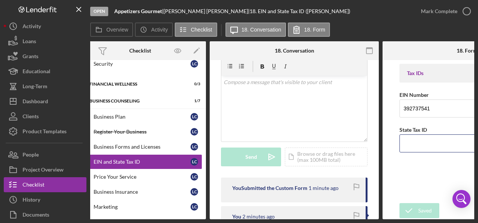
scroll to position [0, 0]
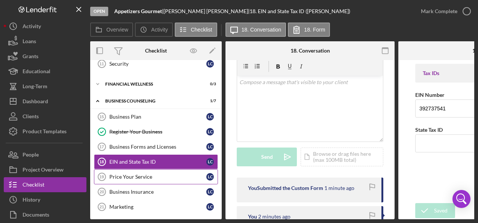
click at [144, 174] on div "Price Your Service" at bounding box center [157, 177] width 97 height 6
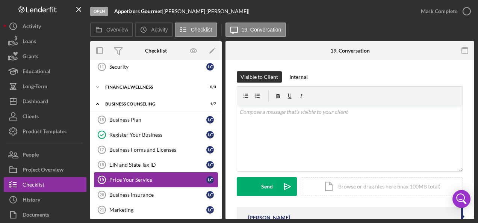
scroll to position [192, 0]
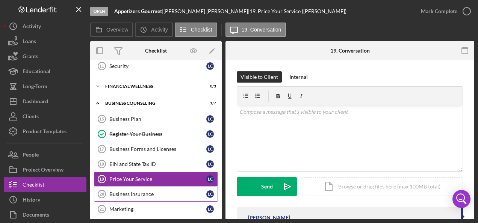
click at [130, 191] on div "Business Insurance" at bounding box center [157, 194] width 97 height 6
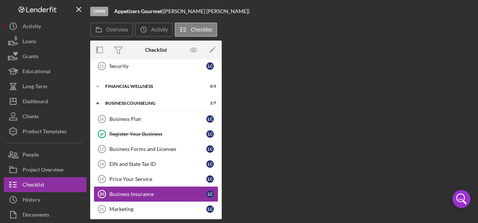
scroll to position [192, 0]
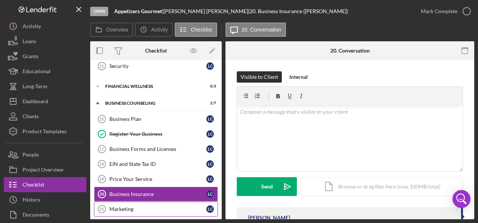
click at [129, 206] on div "Marketing" at bounding box center [157, 209] width 97 height 6
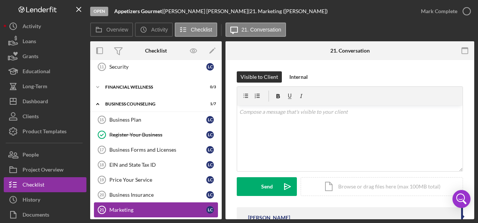
scroll to position [192, 0]
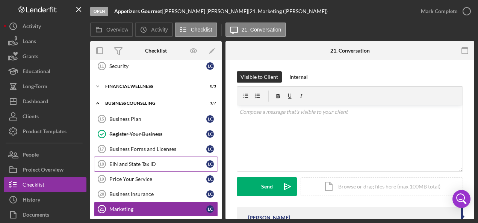
click at [120, 157] on link "EIN and State Tax ID 18 EIN and State Tax ID L C" at bounding box center [156, 164] width 124 height 15
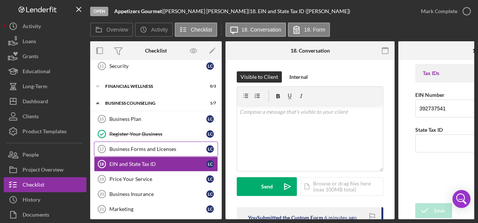
click at [134, 146] on div "Business Forms and Licenses" at bounding box center [157, 149] width 97 height 6
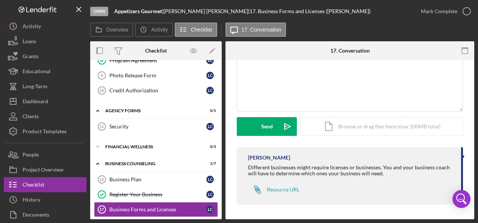
scroll to position [117, 0]
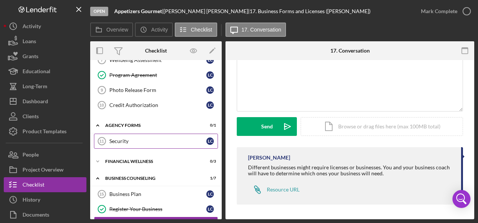
click at [134, 138] on div "Security" at bounding box center [157, 141] width 97 height 6
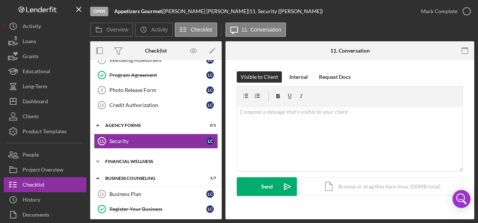
click at [135, 159] on div "Financial Wellness" at bounding box center [158, 161] width 107 height 5
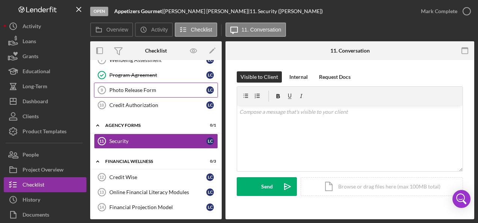
click at [126, 88] on div "Photo Release Form" at bounding box center [157, 90] width 97 height 6
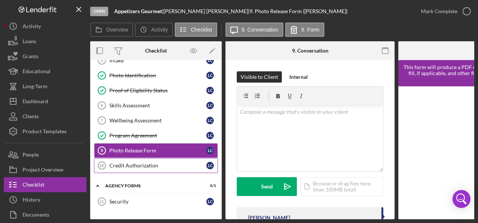
scroll to position [4, 0]
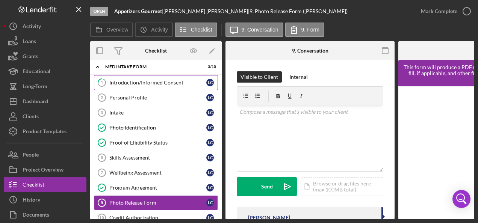
click at [142, 82] on div "Introduction/Informed Consent" at bounding box center [157, 83] width 97 height 6
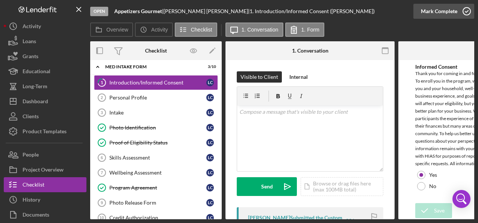
click at [466, 14] on icon "button" at bounding box center [467, 11] width 19 height 19
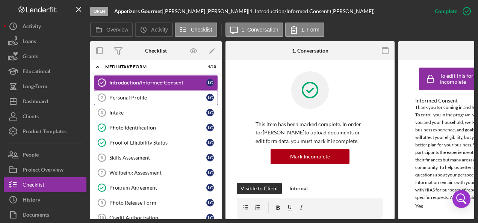
click at [137, 95] on div "Personal Profile" at bounding box center [157, 98] width 97 height 6
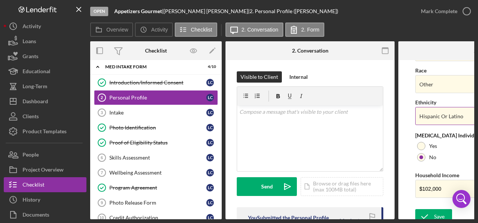
scroll to position [343, 0]
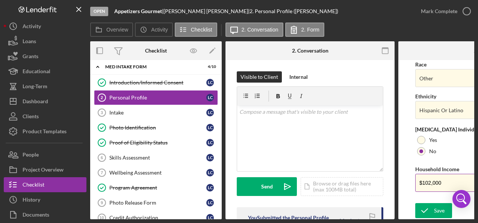
click at [431, 180] on input "$102,000" at bounding box center [483, 183] width 135 height 18
type input "$108,000"
click at [433, 205] on icon "submit" at bounding box center [425, 211] width 19 height 19
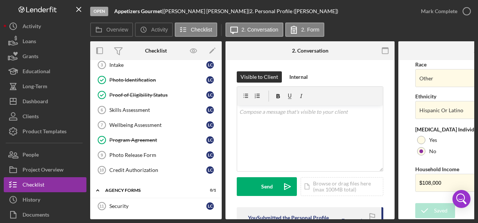
scroll to position [0, 0]
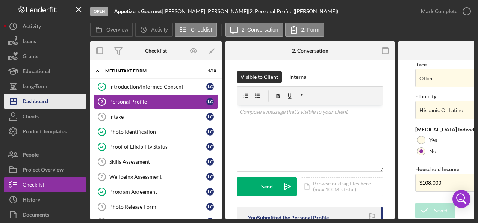
click at [42, 99] on div "Dashboard" at bounding box center [36, 102] width 26 height 17
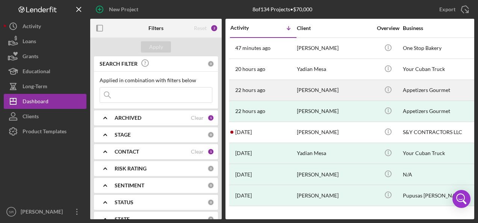
click at [276, 86] on div "22 hours ago [PERSON_NAME]" at bounding box center [264, 90] width 66 height 20
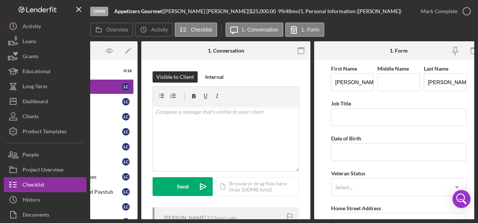
scroll to position [0, 93]
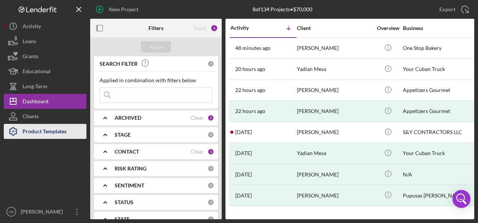
click at [49, 129] on div "Product Templates" at bounding box center [45, 132] width 44 height 17
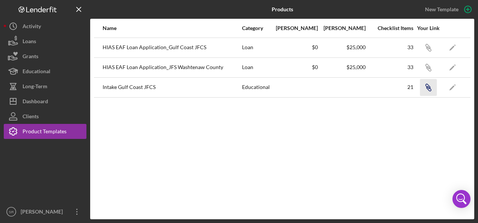
click at [430, 86] on icon "Icon/Link" at bounding box center [428, 87] width 17 height 17
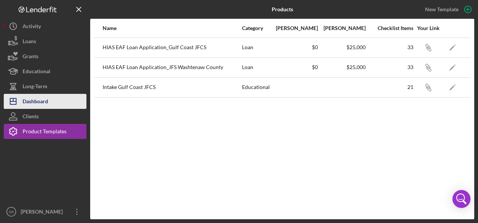
click at [32, 102] on div "Dashboard" at bounding box center [36, 102] width 26 height 17
